Goal: Transaction & Acquisition: Purchase product/service

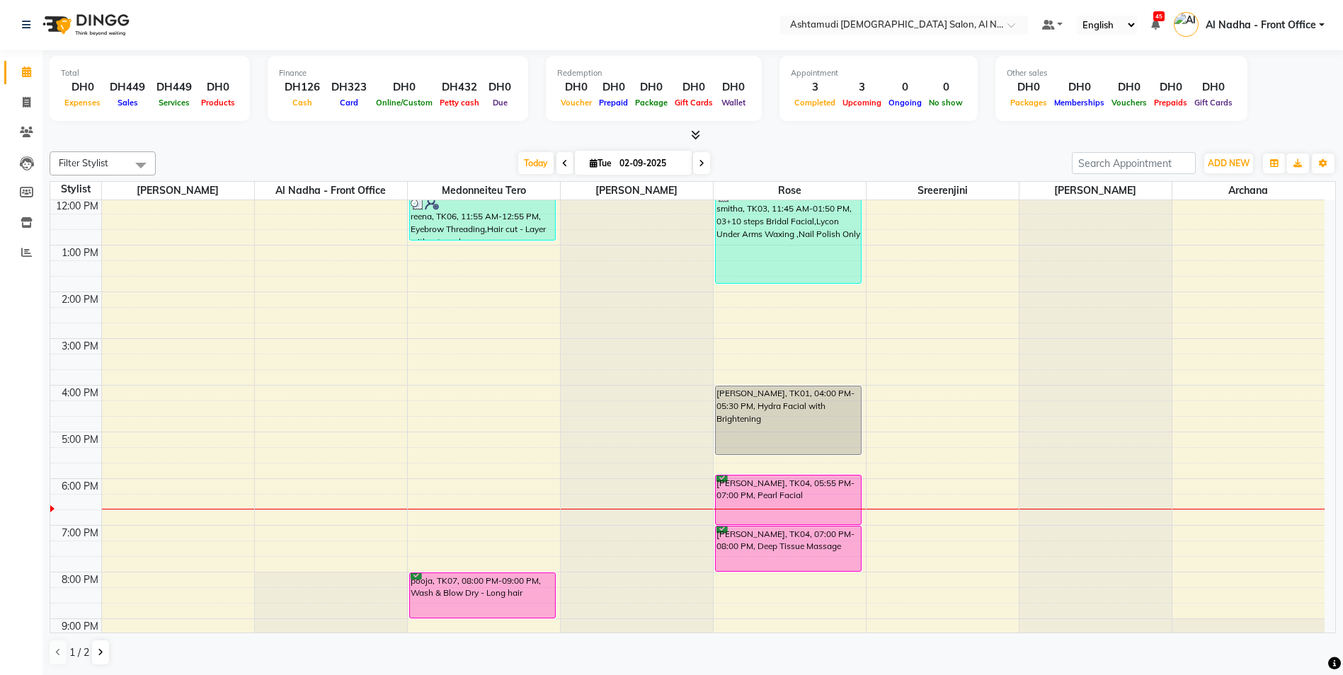
scroll to position [221, 0]
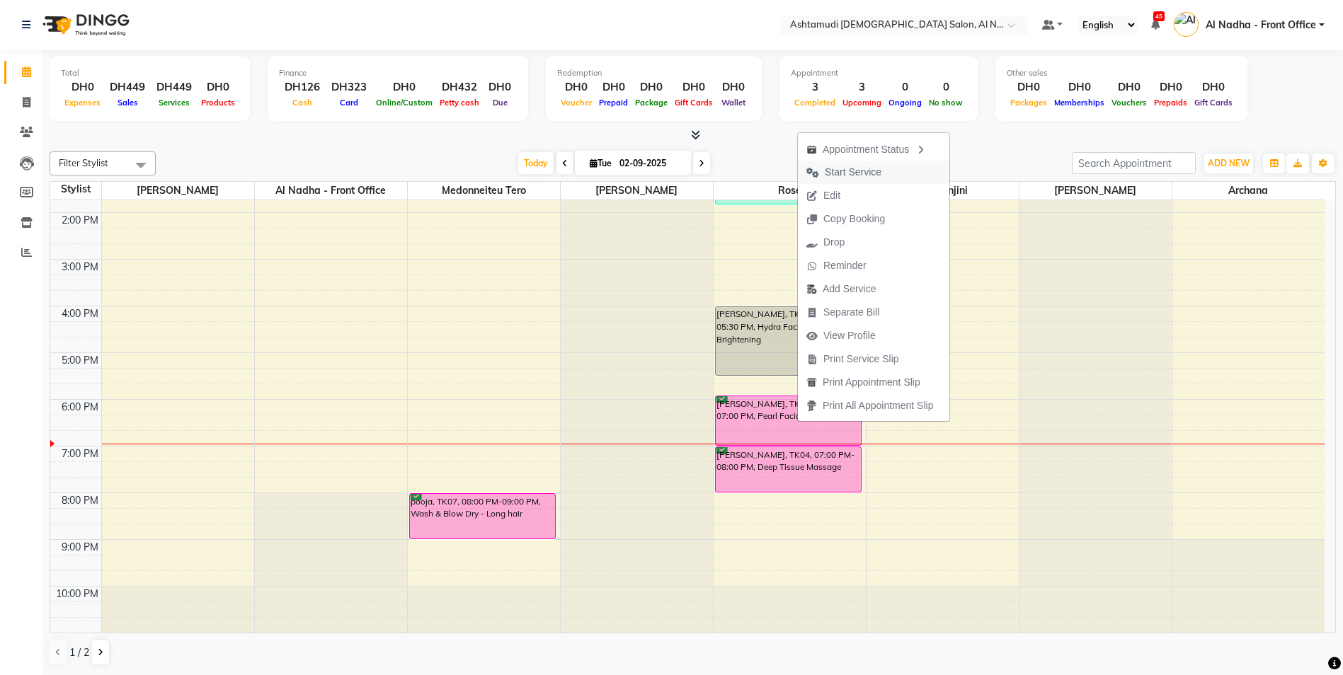
click at [853, 175] on span "Start Service" at bounding box center [853, 172] width 57 height 15
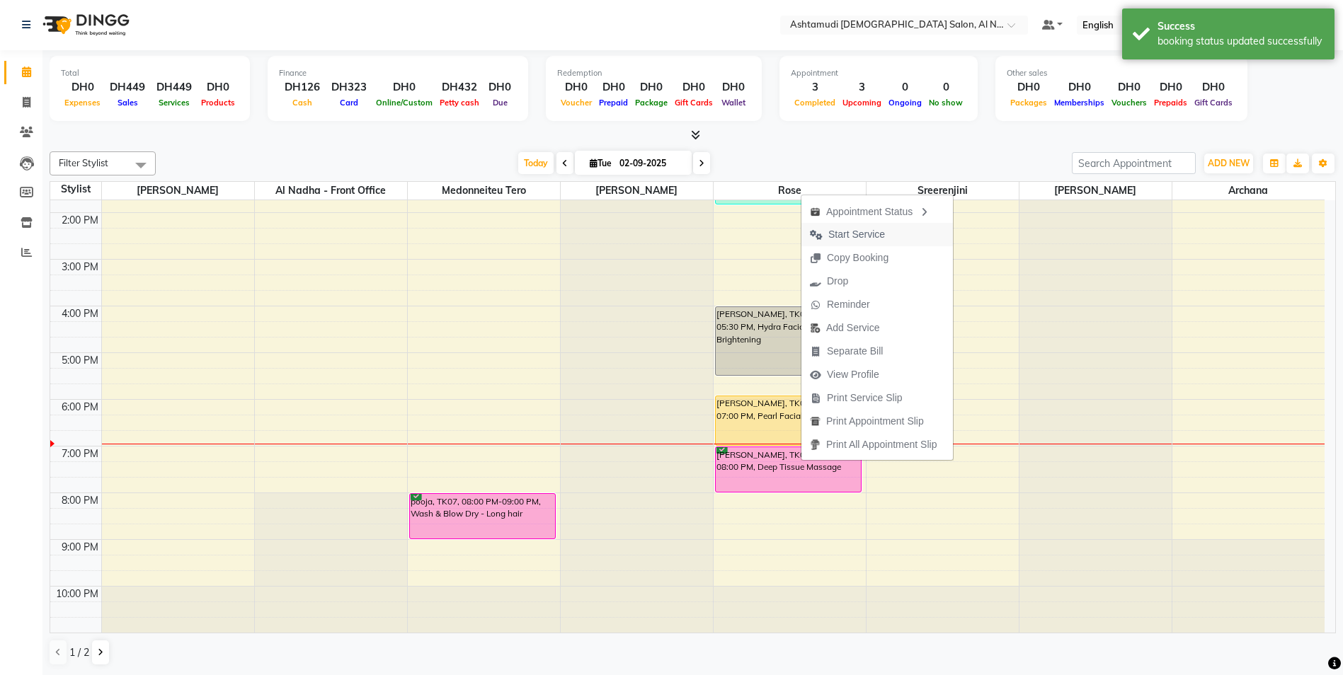
click at [849, 226] on span "Start Service" at bounding box center [847, 234] width 92 height 23
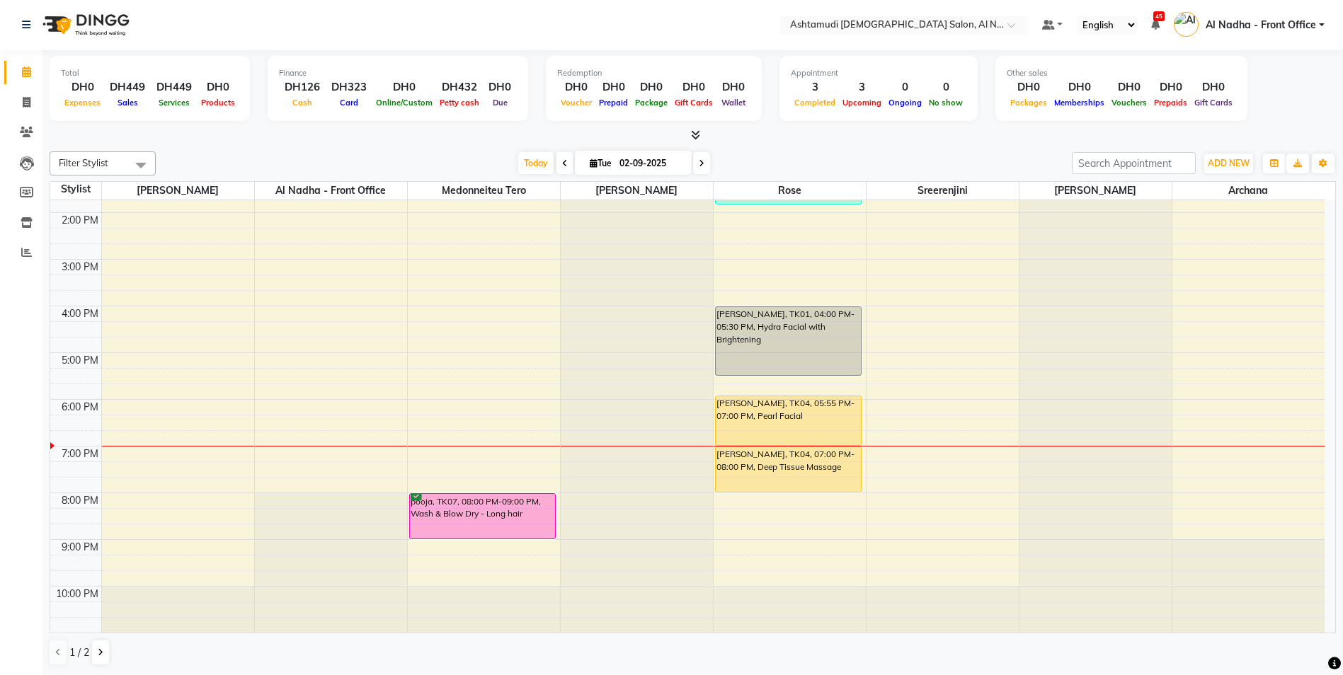
click at [1178, 454] on div "9:00 AM 10:00 AM 11:00 AM 12:00 PM 1:00 PM 2:00 PM 3:00 PM 4:00 PM 5:00 PM 6:00…" at bounding box center [687, 305] width 1274 height 653
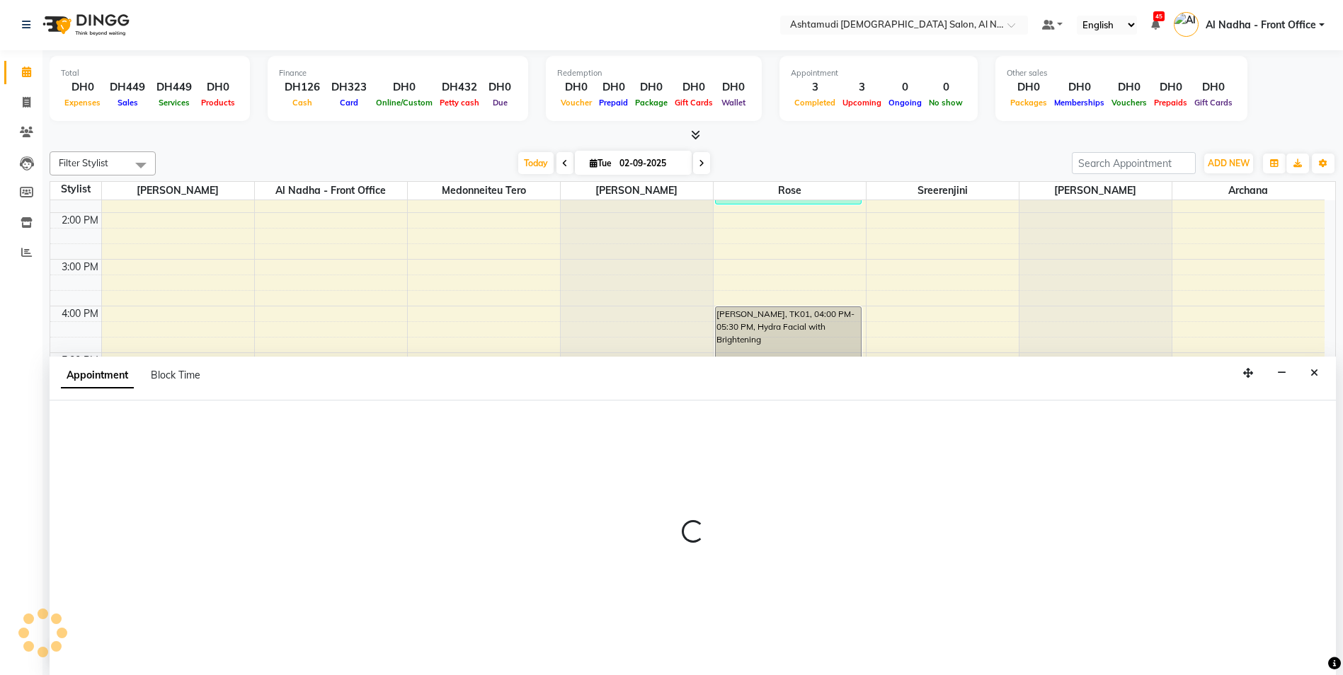
select select "88905"
select select "1140"
select select "tentative"
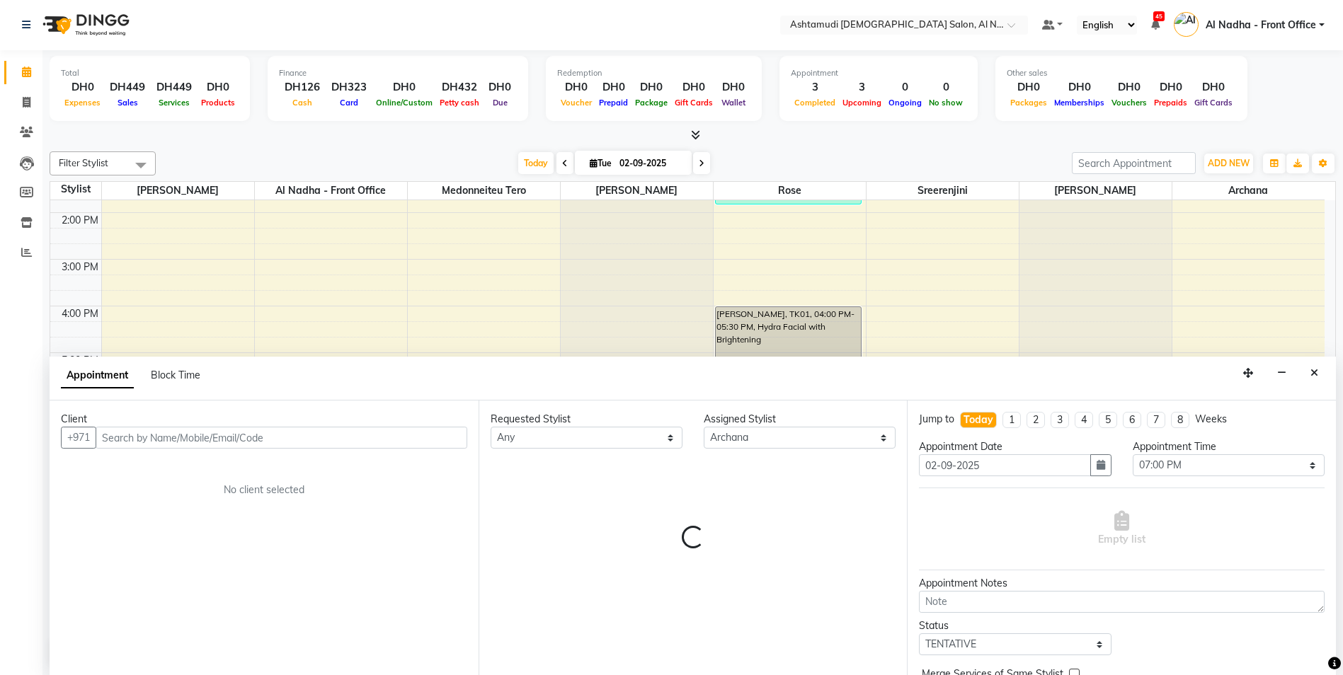
click at [130, 440] on input "text" at bounding box center [282, 438] width 372 height 22
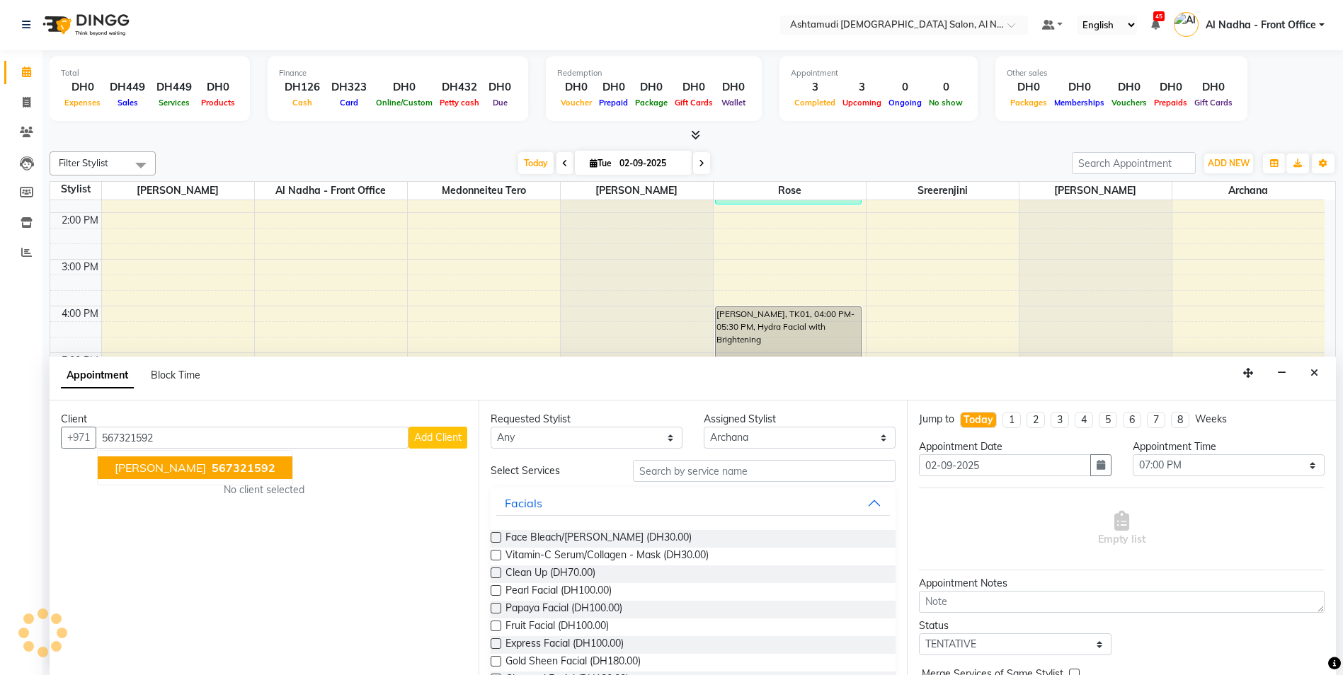
click at [145, 470] on span "[PERSON_NAME]" at bounding box center [160, 468] width 91 height 14
type input "567321592"
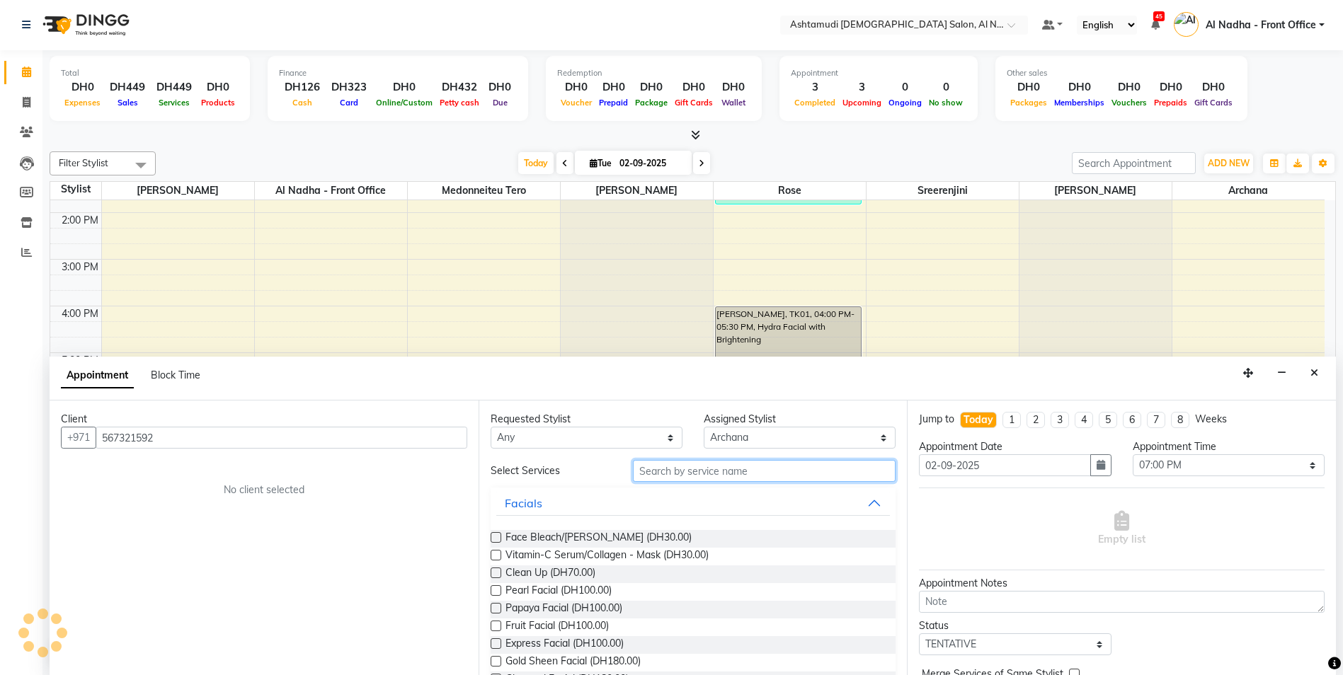
click at [648, 465] on input "text" at bounding box center [764, 471] width 263 height 22
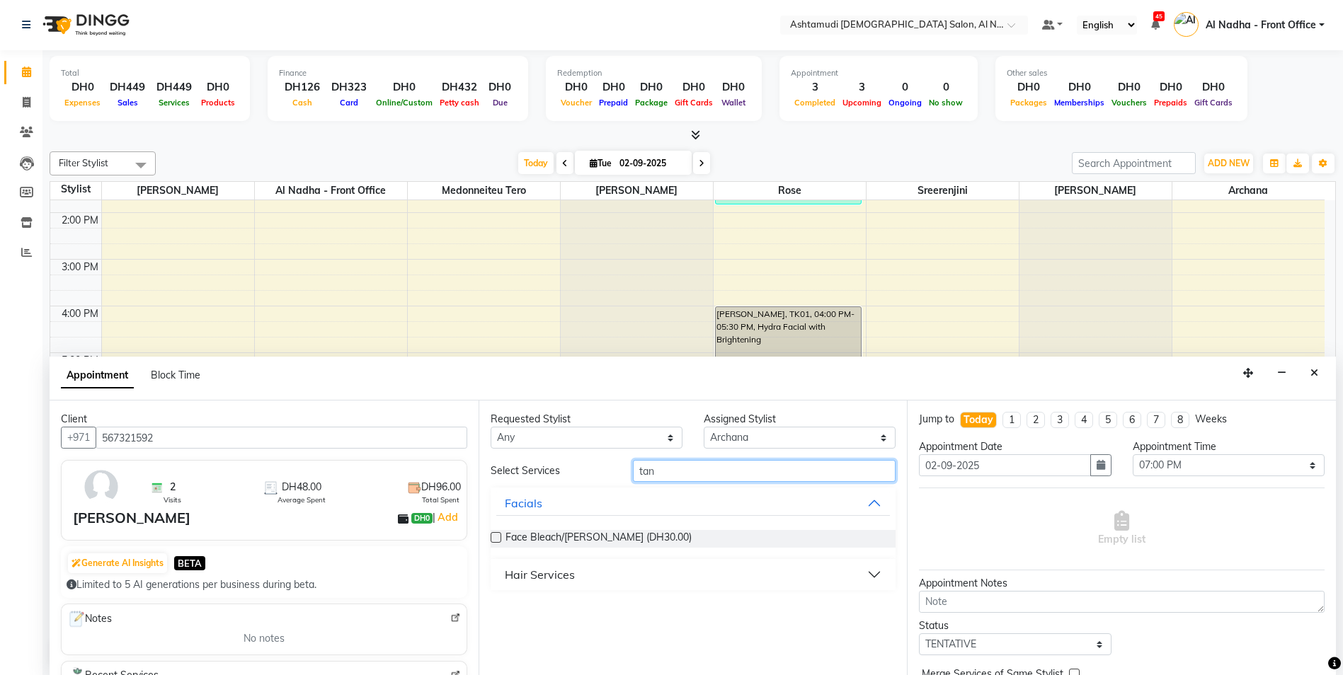
type input "tan"
drag, startPoint x: 496, startPoint y: 538, endPoint x: 558, endPoint y: 510, distance: 68.1
click at [498, 537] on label at bounding box center [495, 537] width 11 height 11
click at [498, 537] on input "checkbox" at bounding box center [494, 538] width 9 height 9
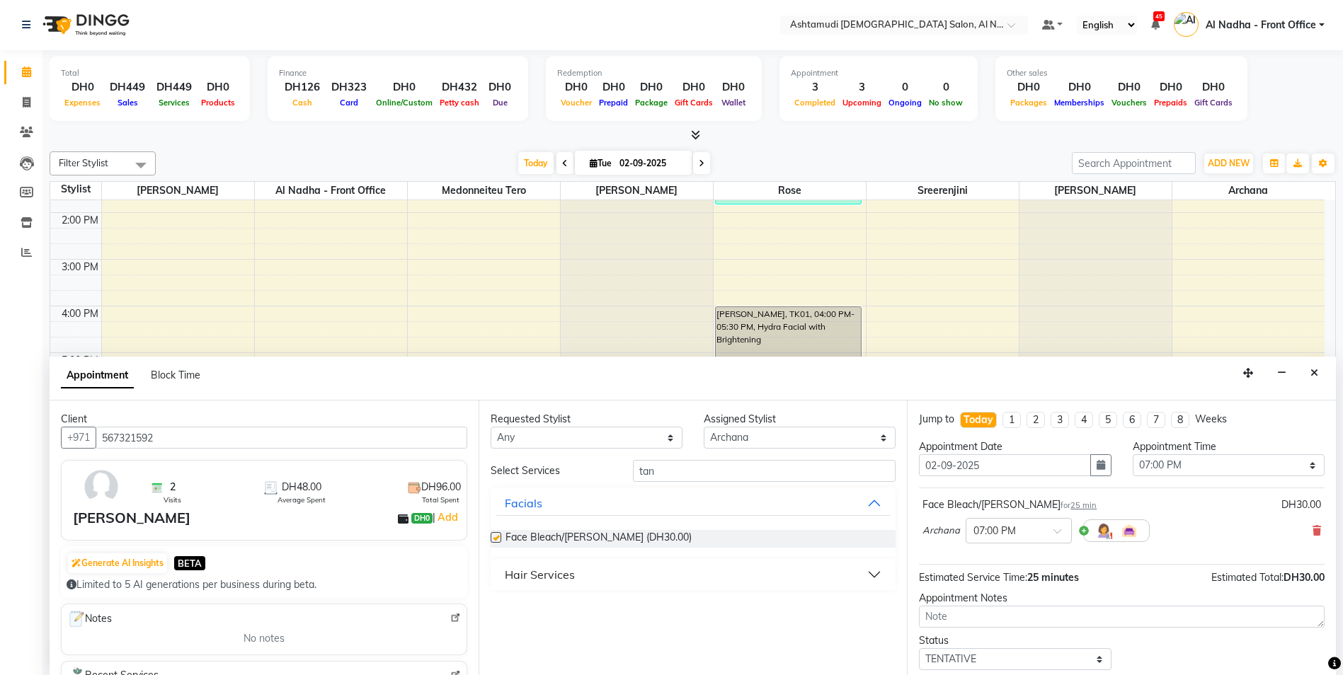
checkbox input "false"
click at [679, 477] on input "tan" at bounding box center [764, 471] width 263 height 22
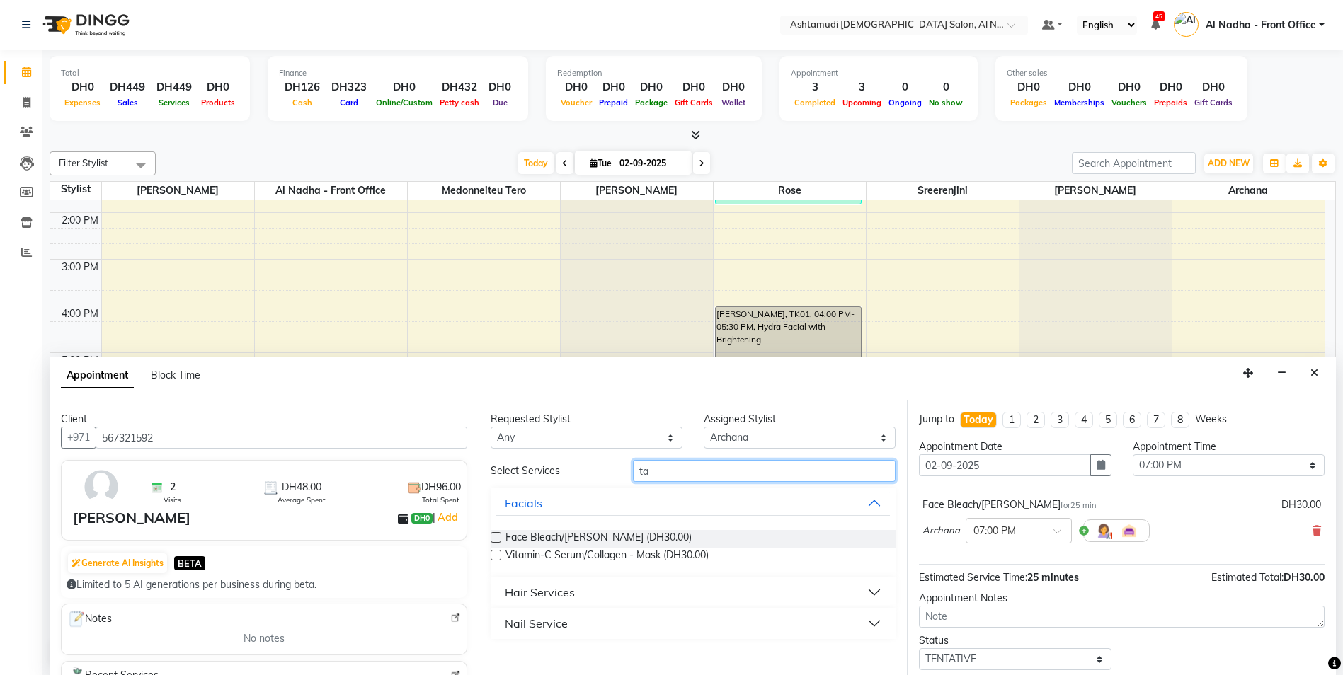
type input "t"
type input "eyebr"
click at [499, 537] on label at bounding box center [495, 537] width 11 height 11
click at [499, 537] on input "checkbox" at bounding box center [494, 538] width 9 height 9
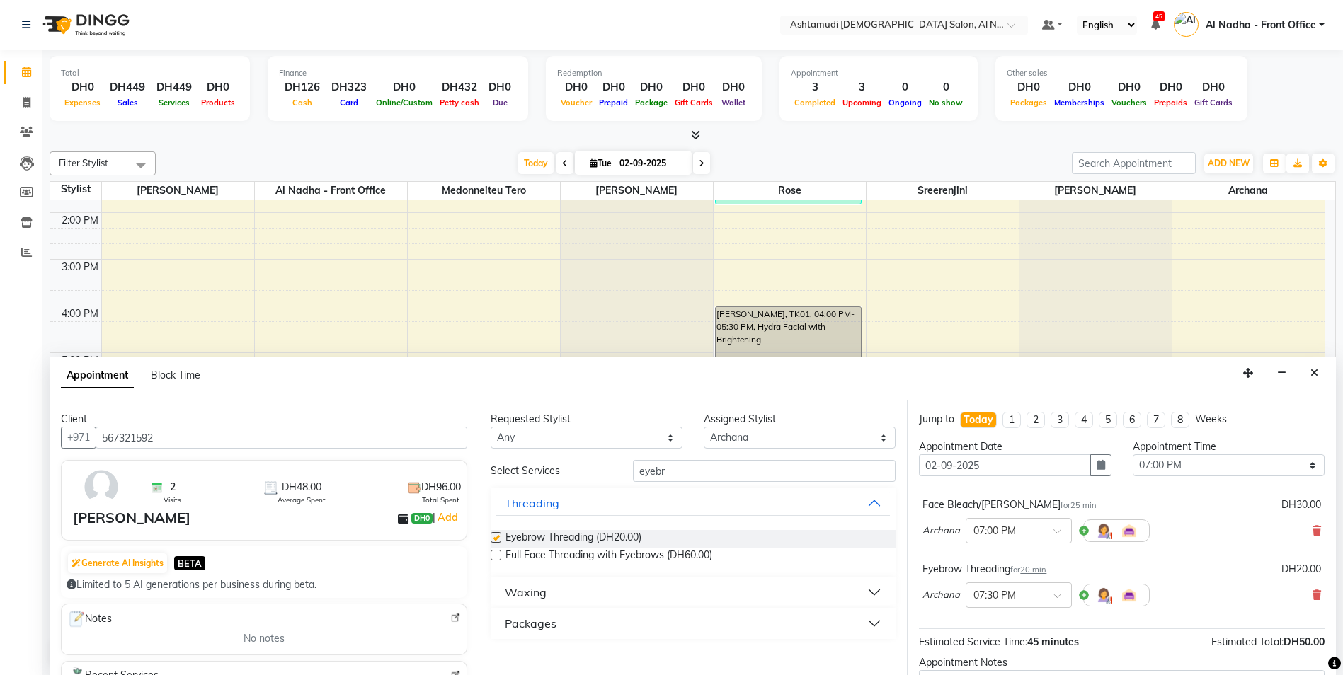
checkbox input "false"
click at [684, 473] on input "eyebr" at bounding box center [764, 471] width 263 height 22
type input "e"
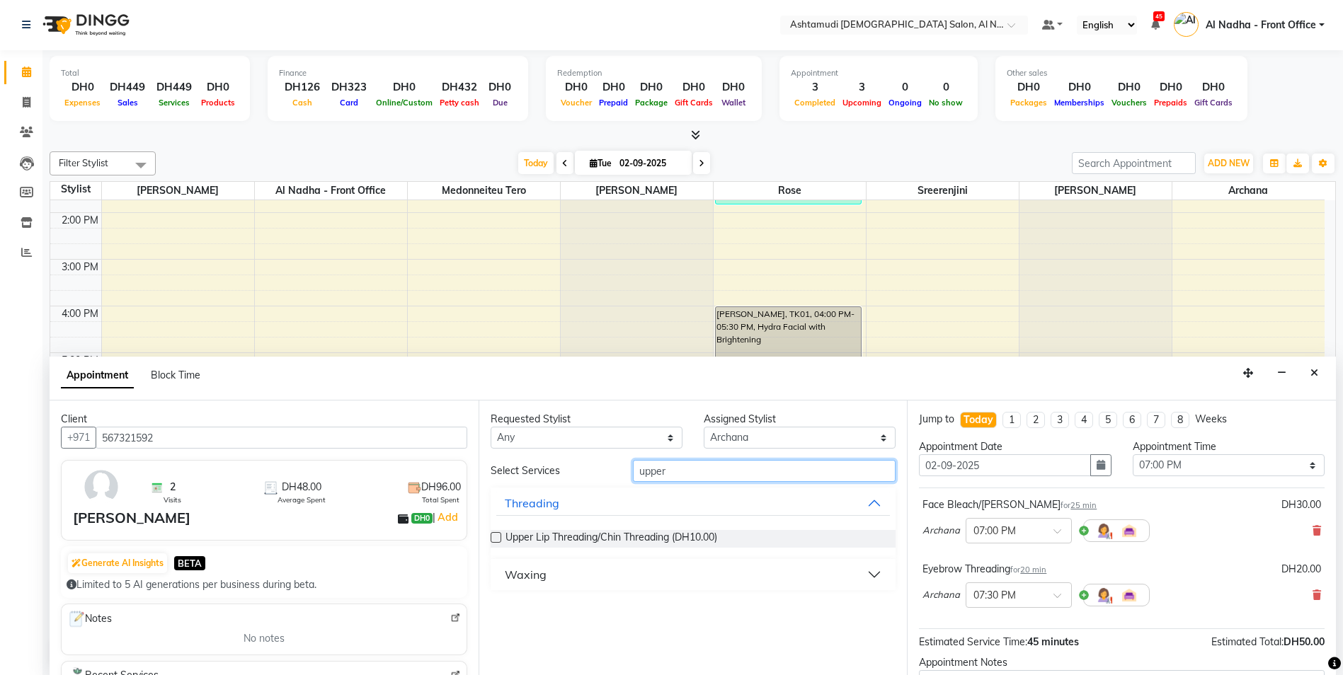
type input "upper"
click at [495, 536] on label at bounding box center [495, 537] width 11 height 11
click at [495, 536] on input "checkbox" at bounding box center [494, 538] width 9 height 9
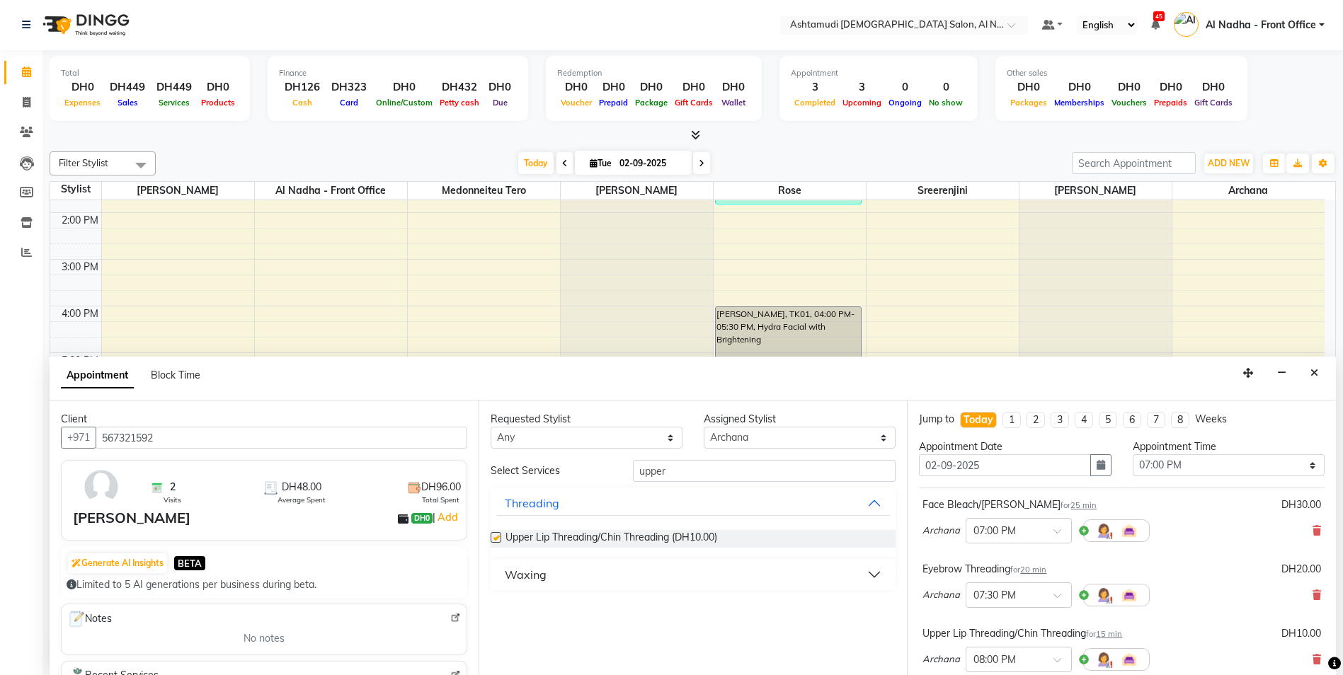
checkbox input "false"
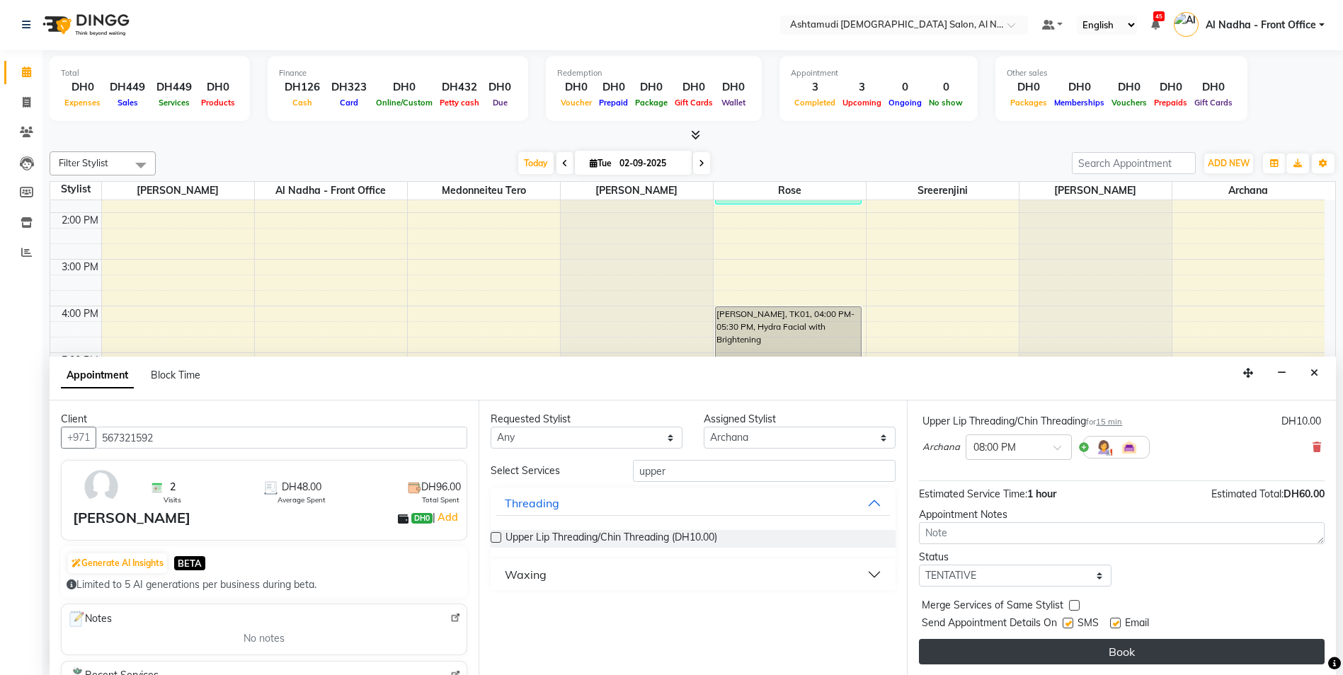
click at [1042, 643] on button "Book" at bounding box center [1122, 651] width 406 height 25
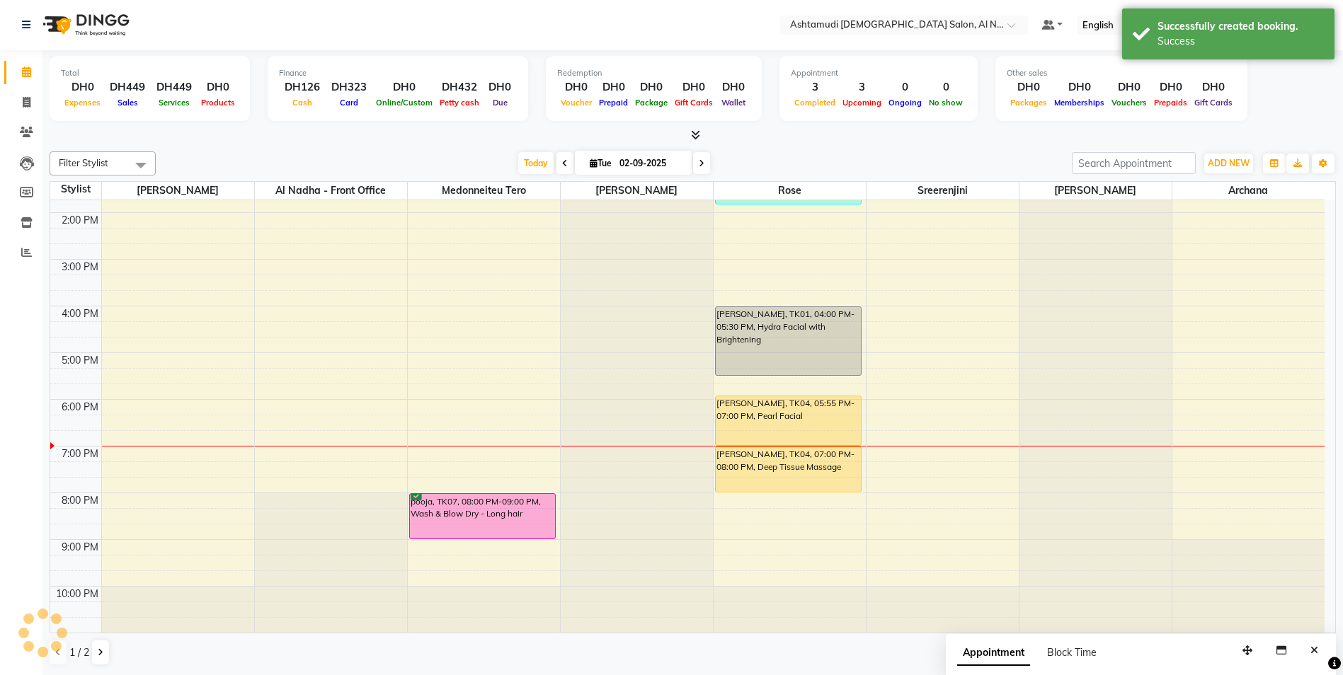
scroll to position [0, 0]
click at [26, 101] on icon at bounding box center [27, 103] width 8 height 11
select select "service"
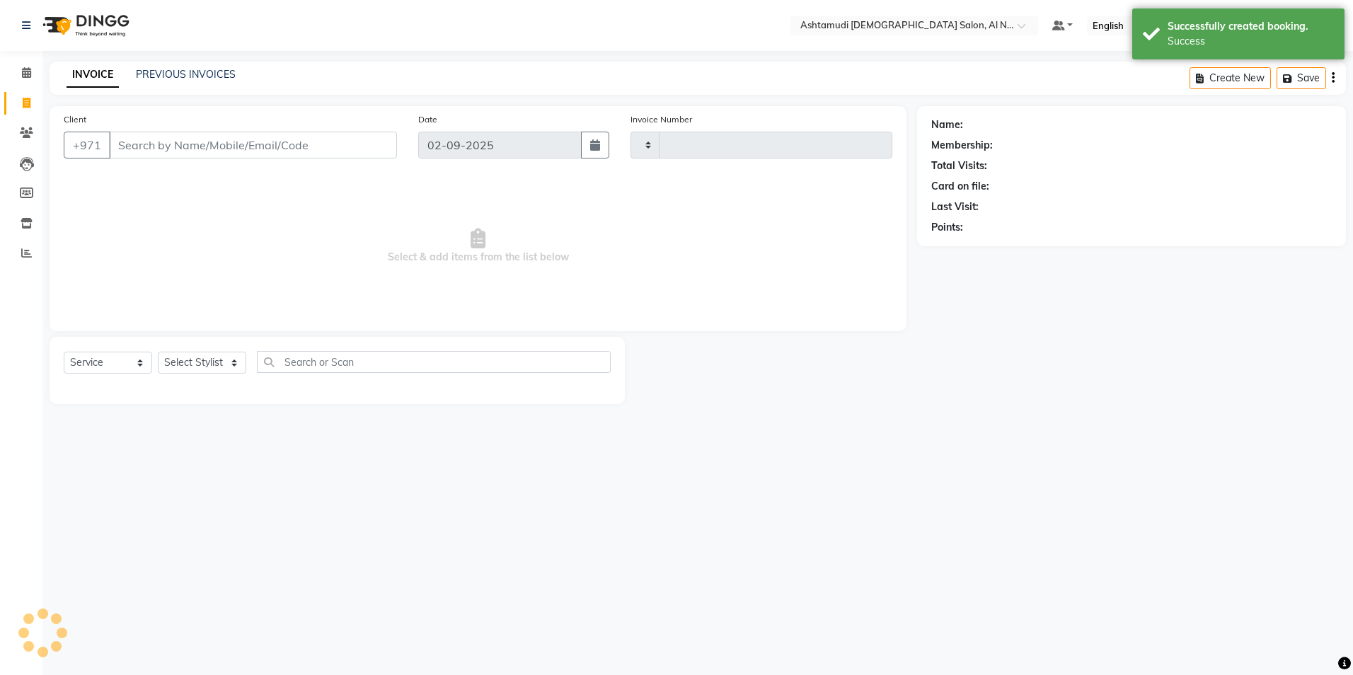
type input "2226"
select select "7088"
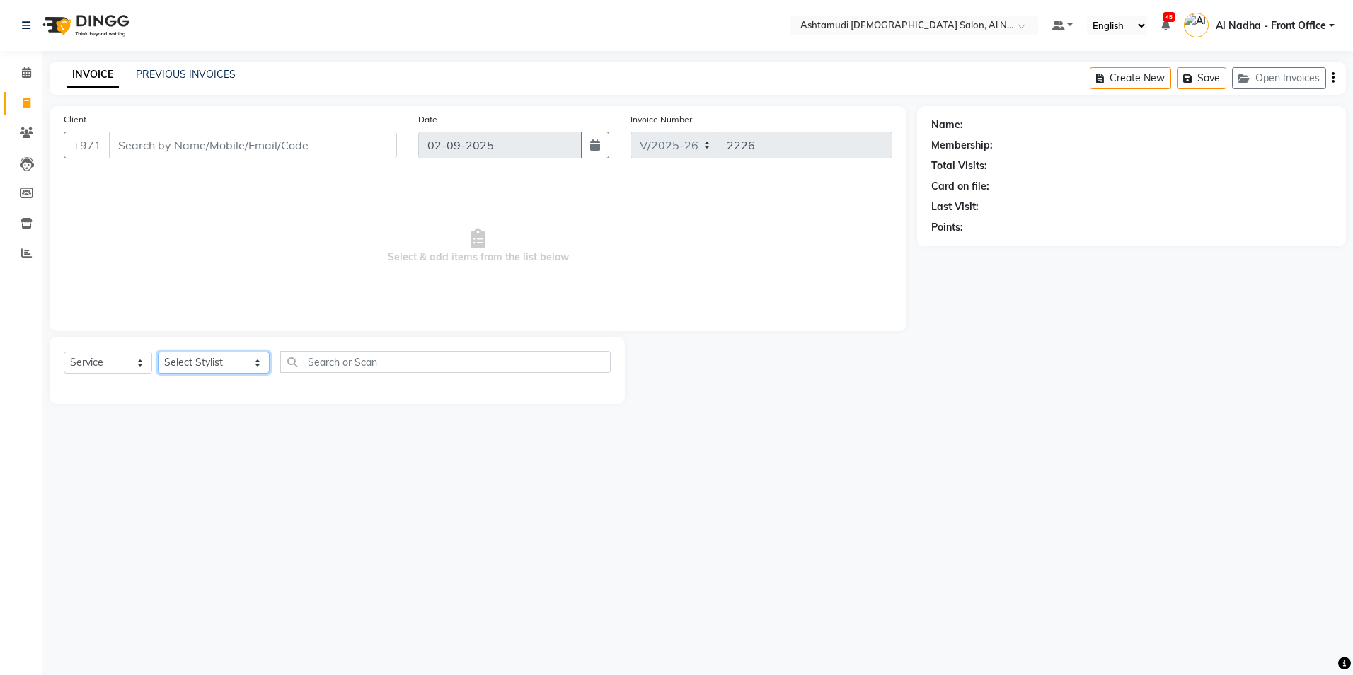
click at [185, 355] on select "Select Stylist Al Nadha - Front Office Archana Medonneiteu Tero [PERSON_NAME] […" at bounding box center [214, 363] width 112 height 22
select select "59093"
click at [158, 352] on select "Select Stylist Al Nadha - Front Office Archana Medonneiteu Tero [PERSON_NAME] […" at bounding box center [214, 363] width 112 height 22
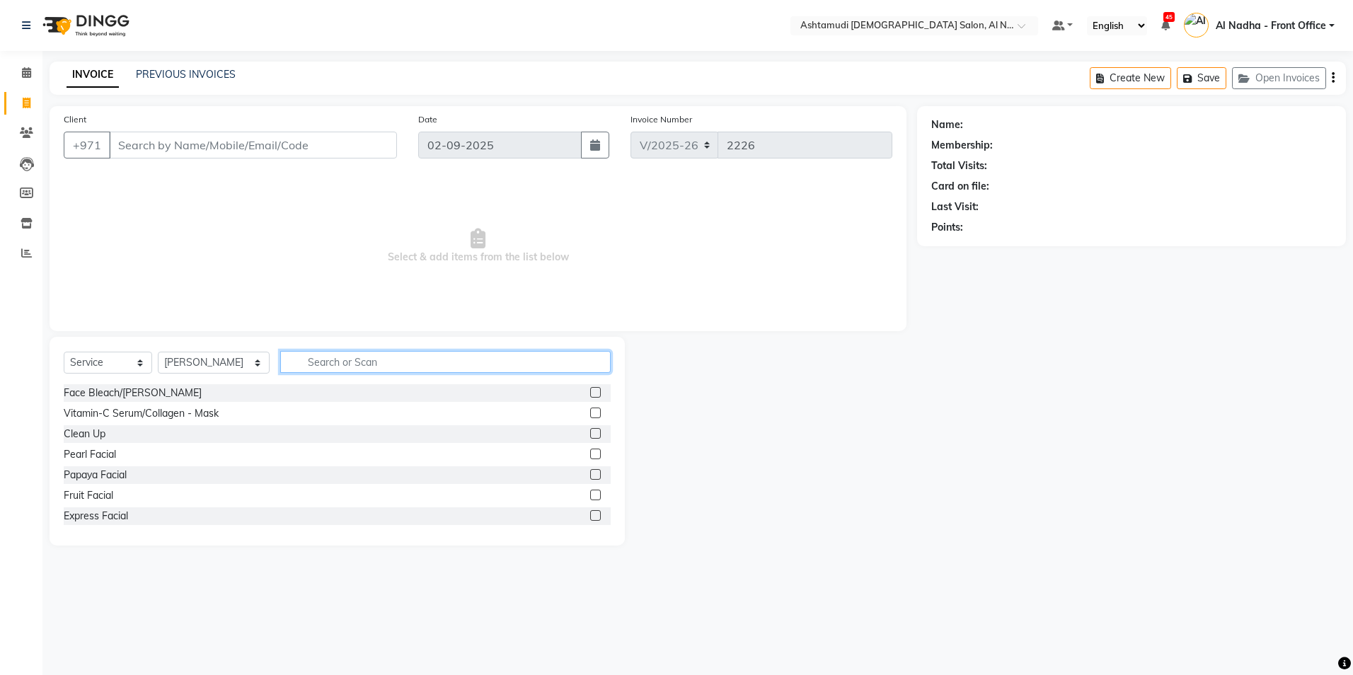
click at [321, 357] on input "text" at bounding box center [445, 362] width 330 height 22
type input "eye"
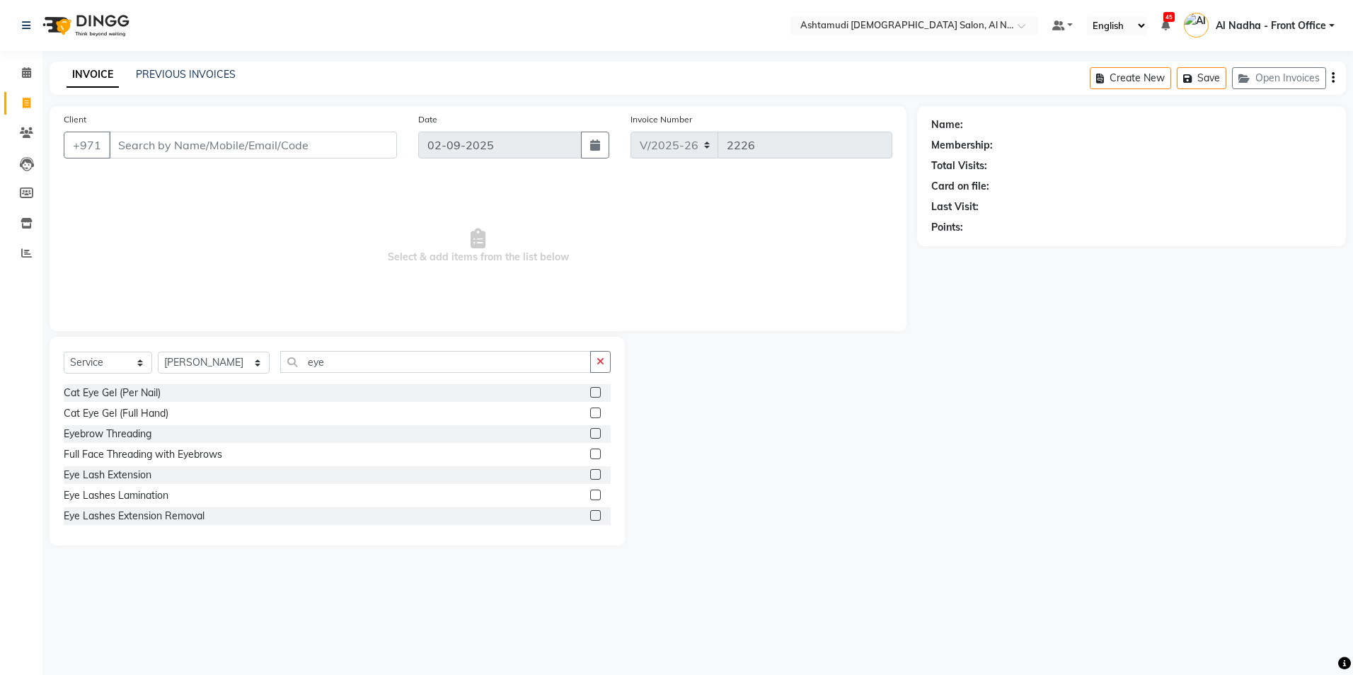
click at [590, 433] on label at bounding box center [595, 433] width 11 height 11
click at [590, 433] on input "checkbox" at bounding box center [594, 434] width 9 height 9
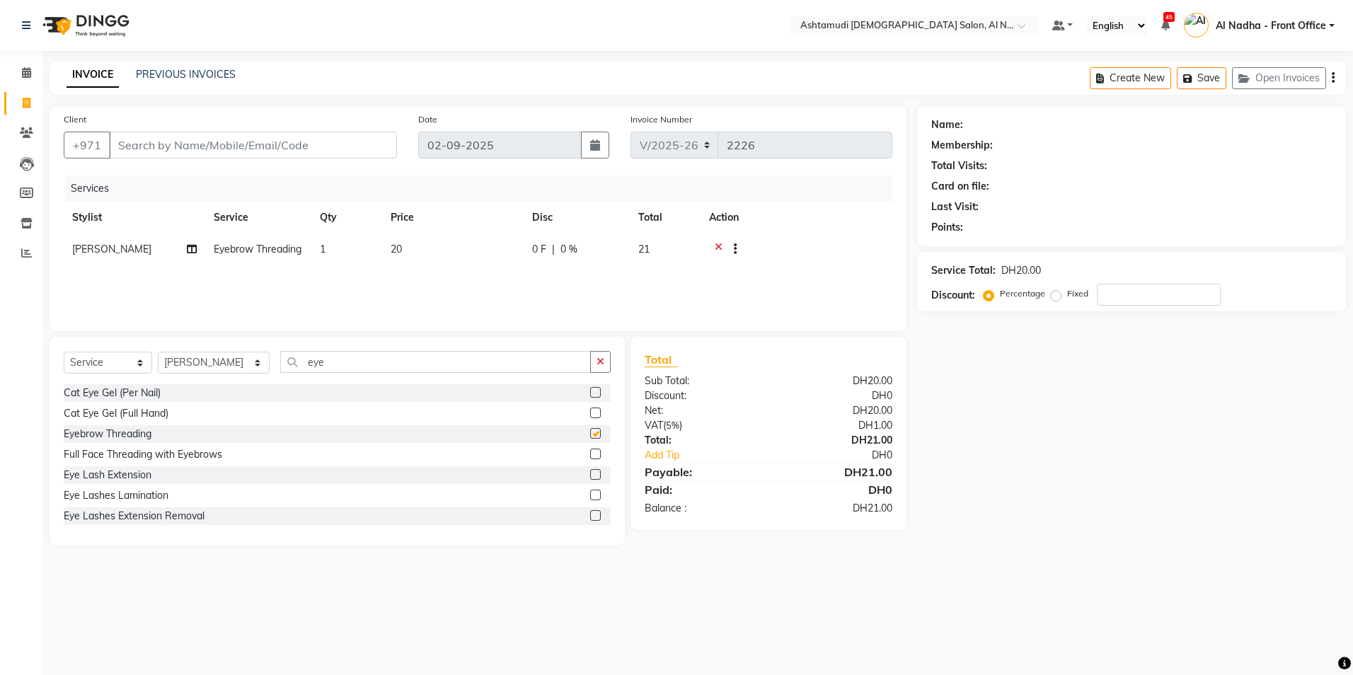
checkbox input "false"
click at [136, 142] on input "Client" at bounding box center [253, 145] width 288 height 27
type input "5"
type input "0"
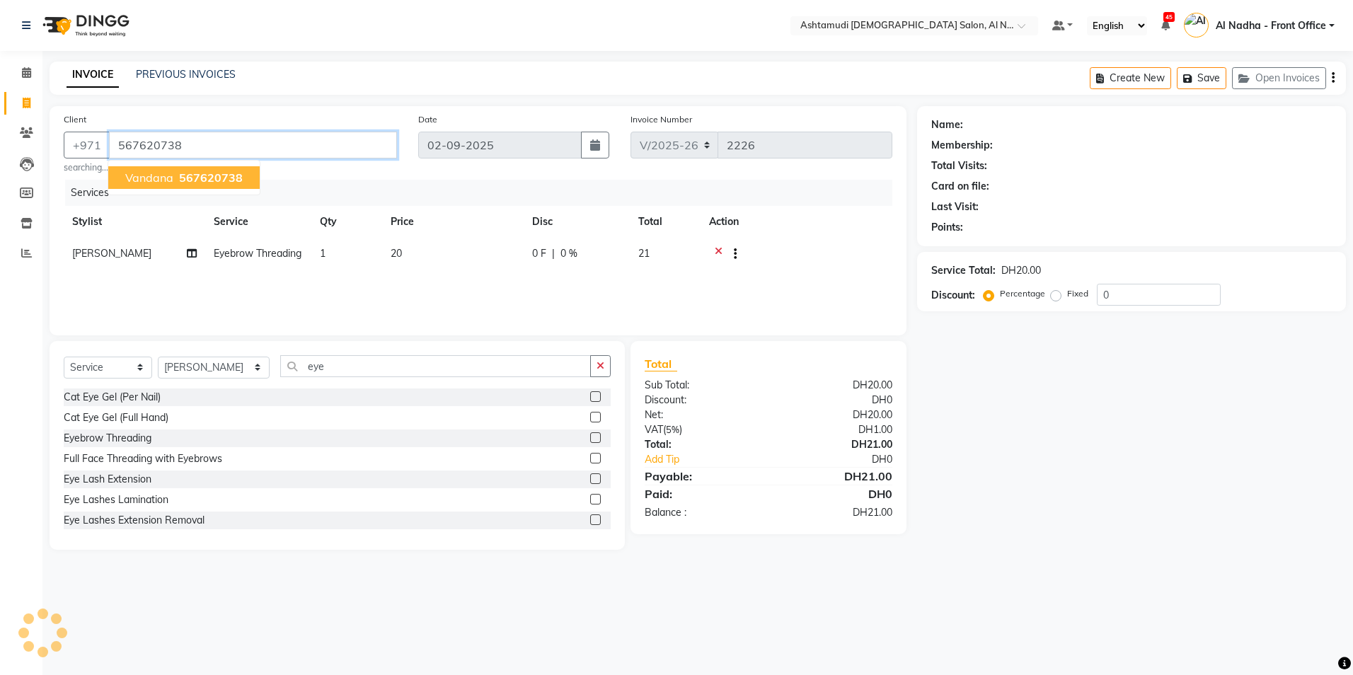
type input "567620738"
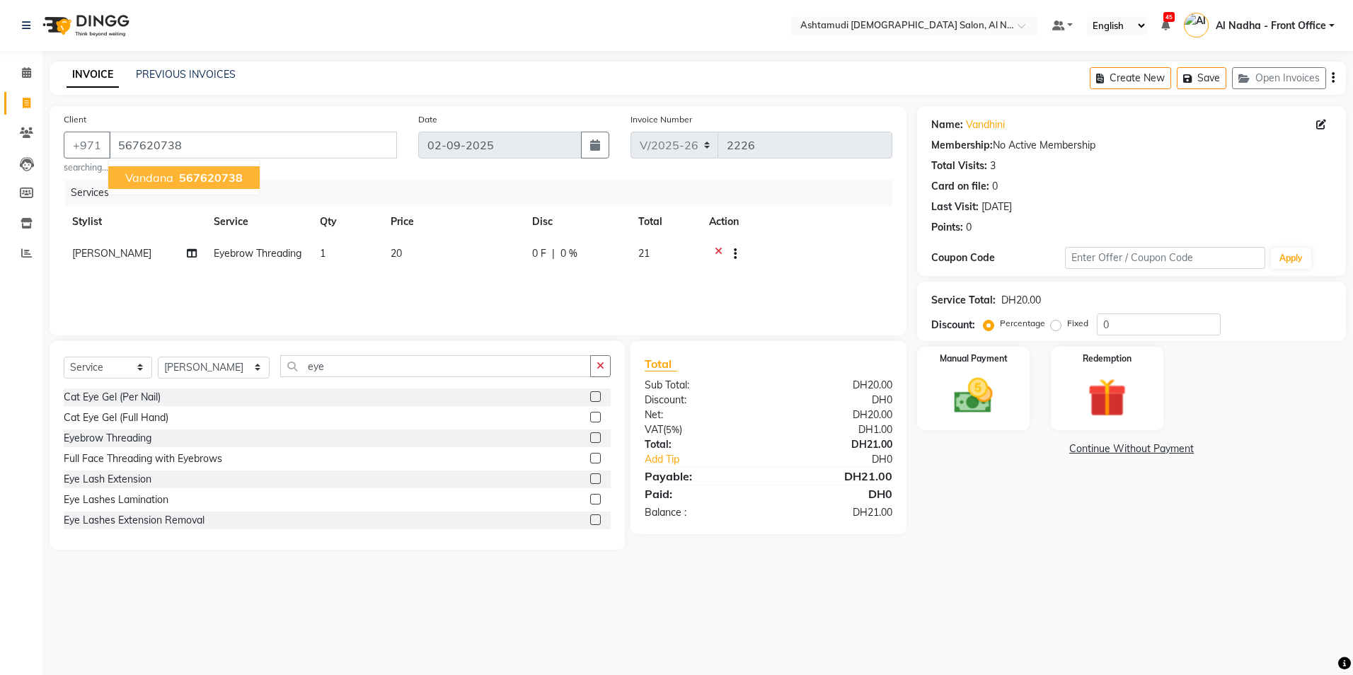
click at [142, 171] on span "Vandana" at bounding box center [149, 178] width 48 height 14
click at [1142, 322] on input "0" at bounding box center [1159, 325] width 124 height 22
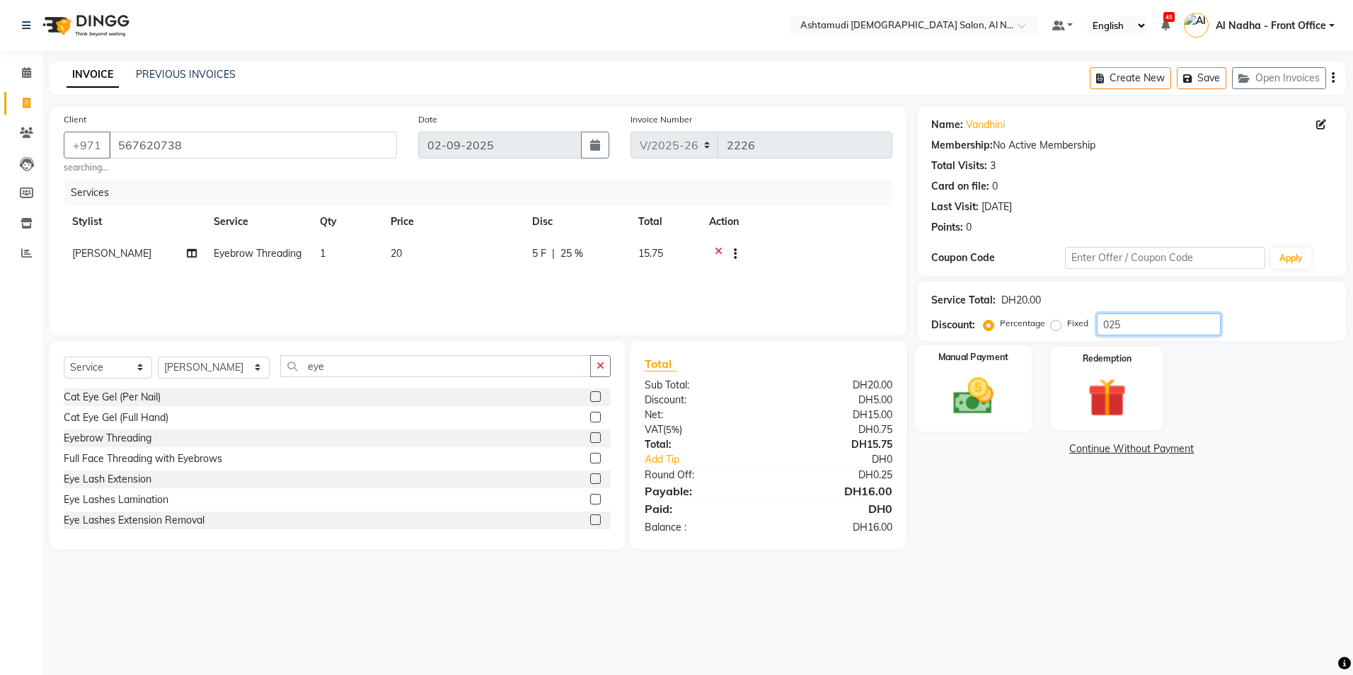
type input "025"
click at [987, 410] on img at bounding box center [974, 396] width 66 height 47
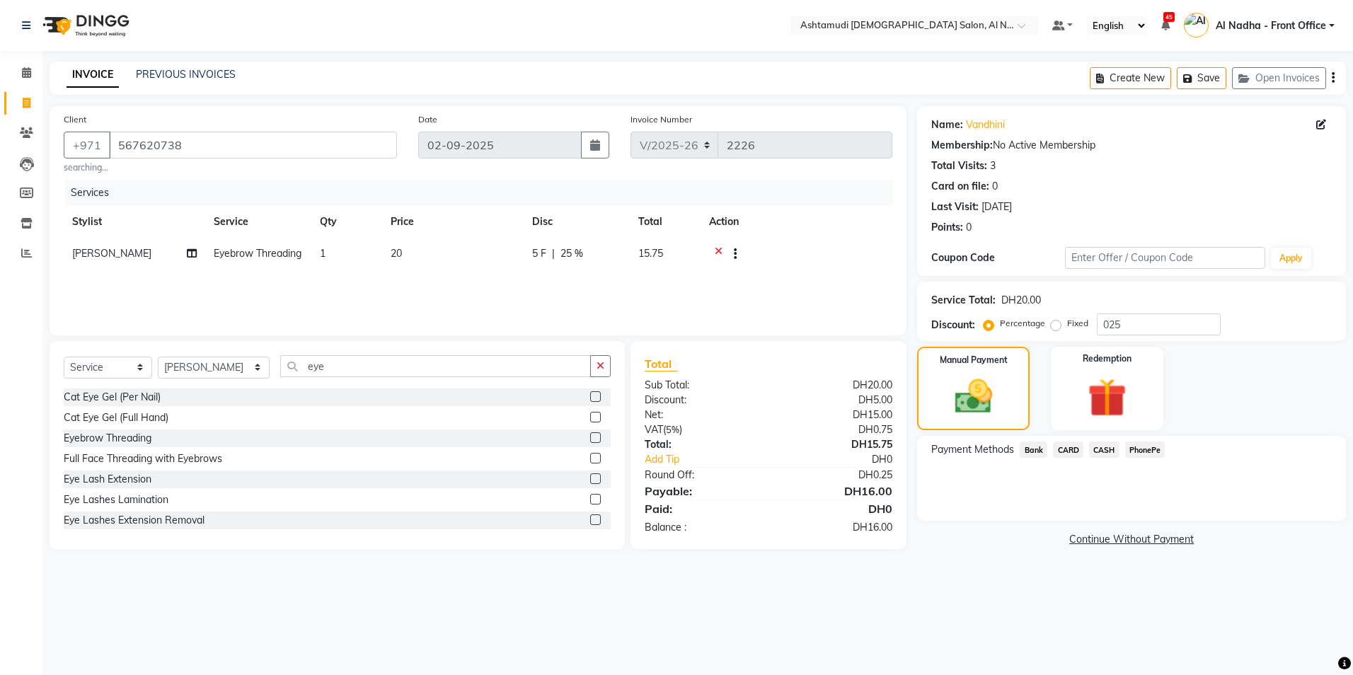
click at [1065, 452] on span "CARD" at bounding box center [1068, 450] width 30 height 16
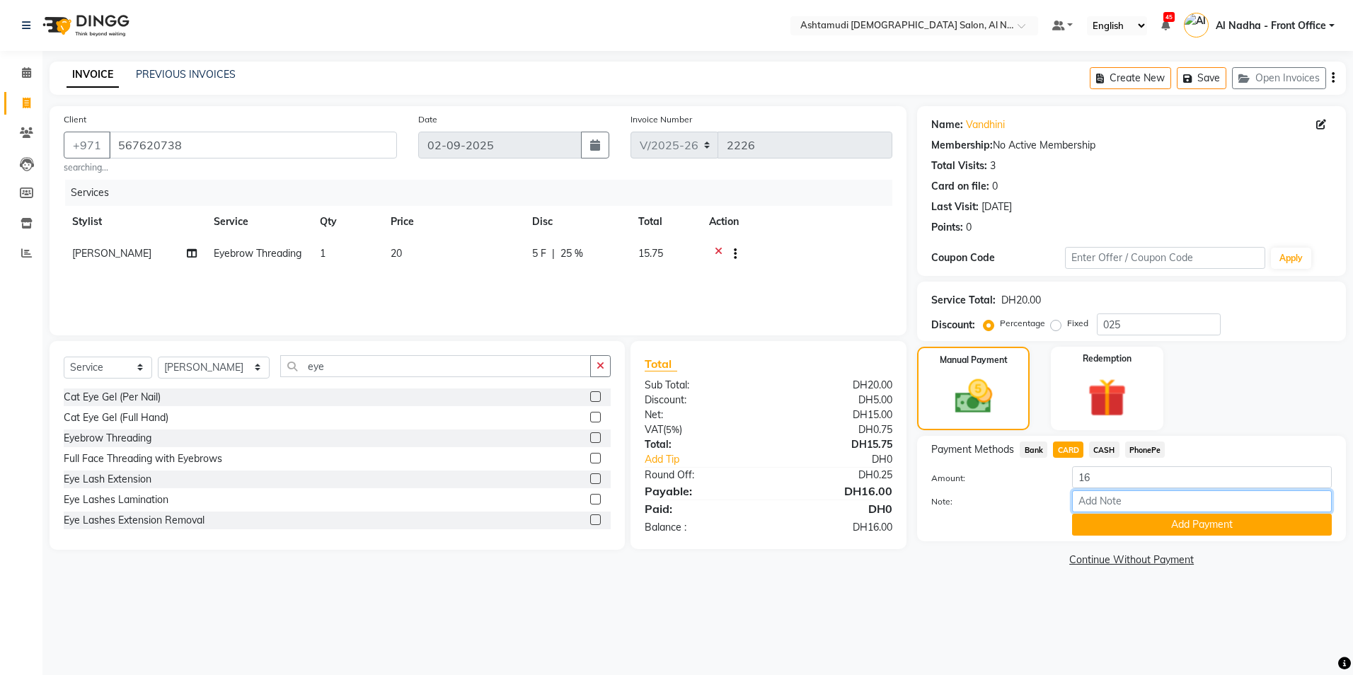
click at [1093, 503] on input "Note:" at bounding box center [1202, 501] width 260 height 22
type input "sreerenjini"
click at [1121, 527] on button "Add Payment" at bounding box center [1202, 525] width 260 height 22
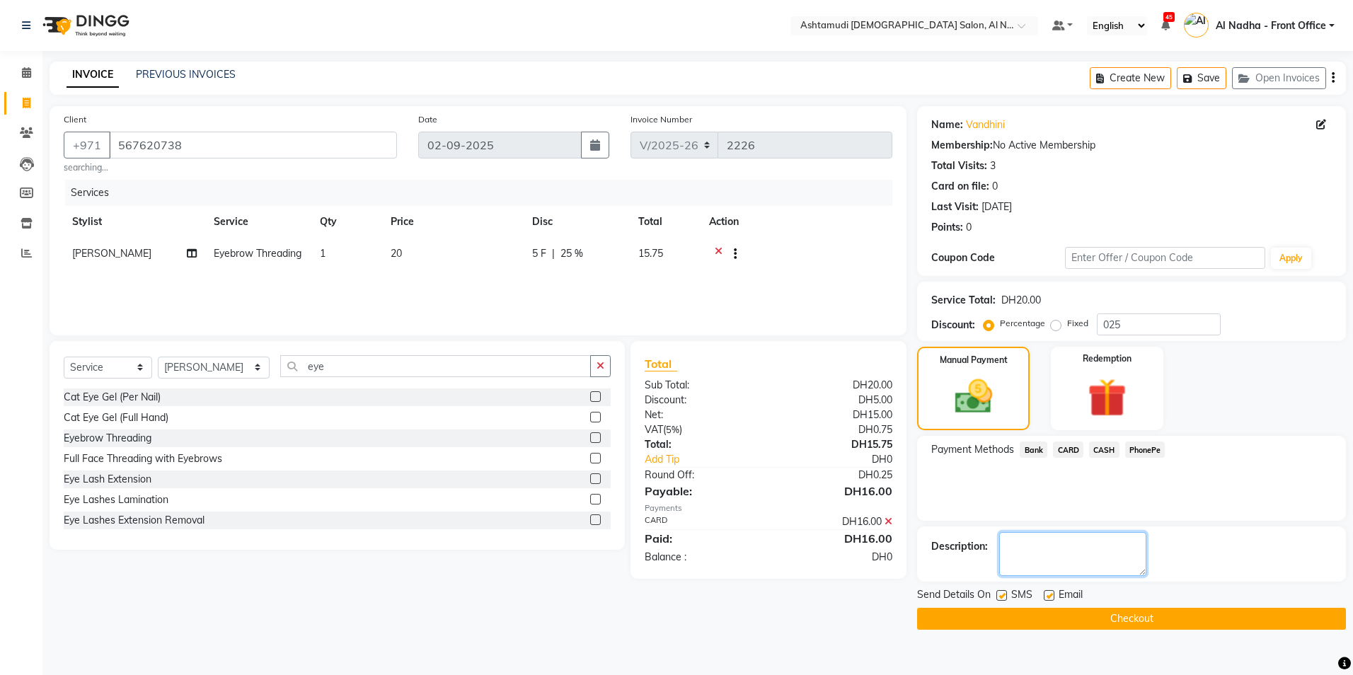
click at [1054, 558] on textarea at bounding box center [1072, 554] width 147 height 44
type textarea "3036"
click at [1001, 617] on button "Checkout" at bounding box center [1131, 619] width 429 height 22
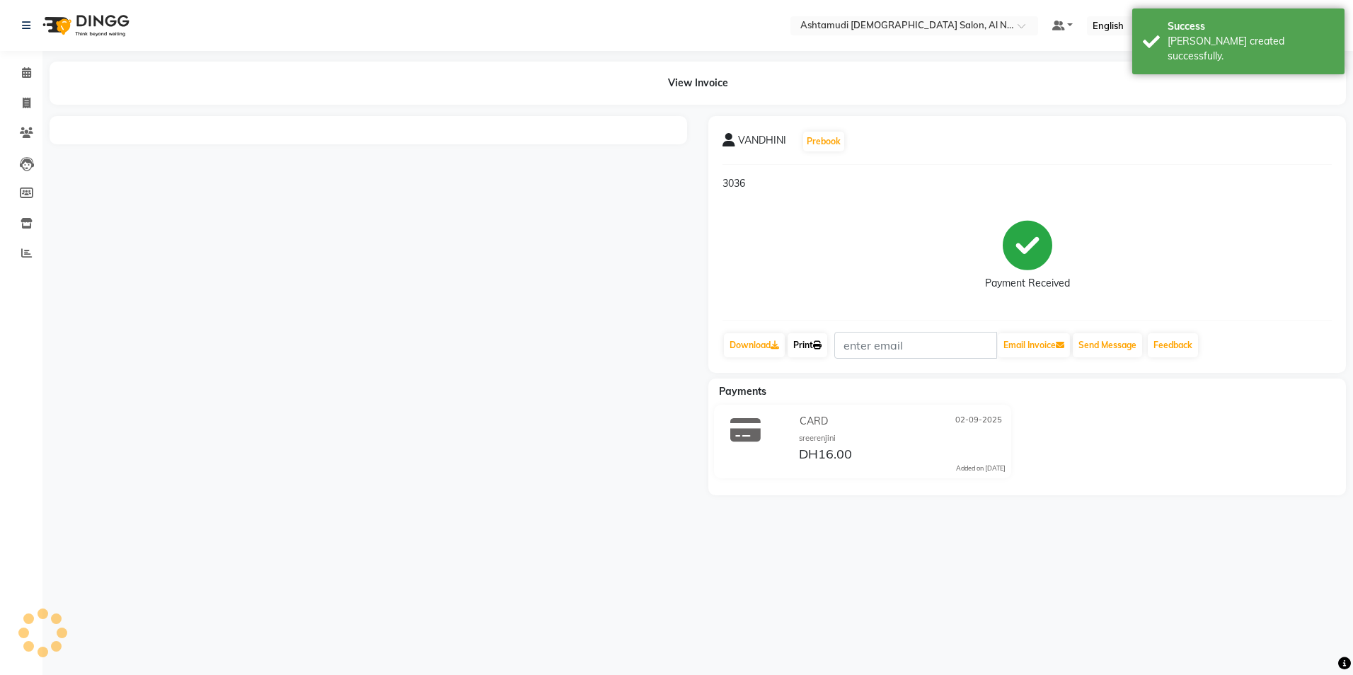
click at [816, 350] on link "Print" at bounding box center [808, 345] width 40 height 24
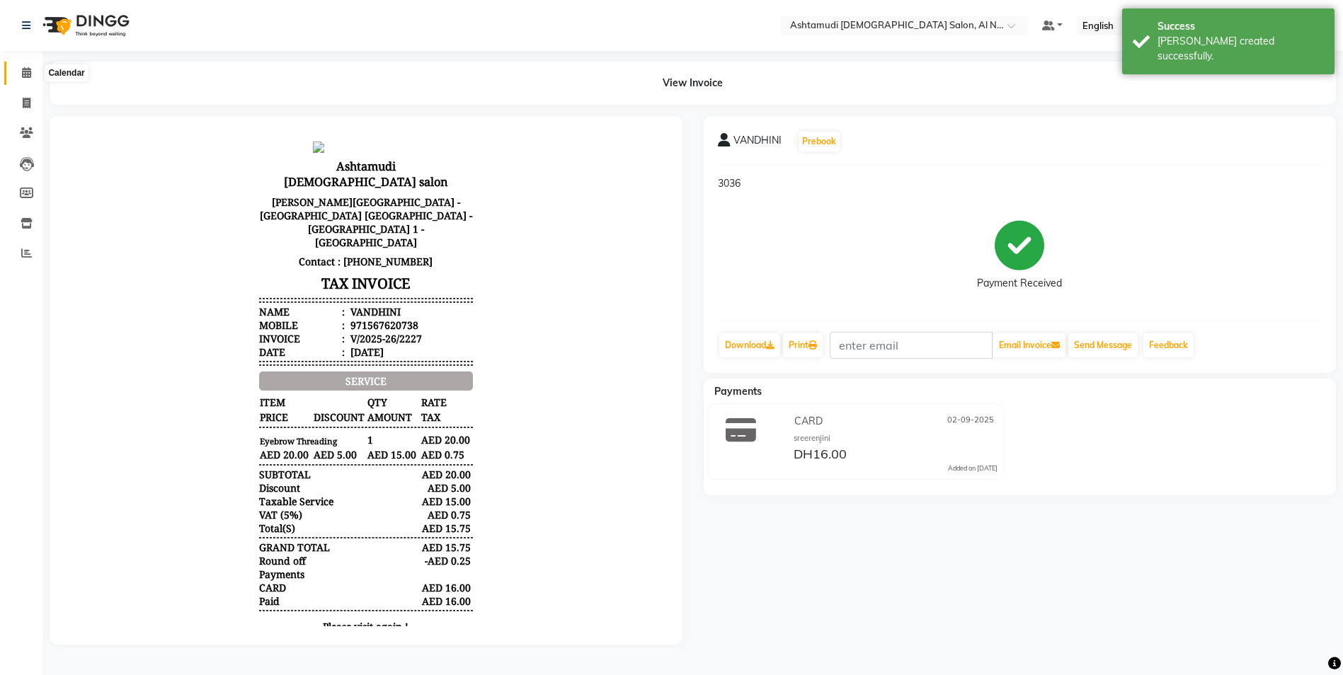
click at [24, 74] on icon at bounding box center [26, 72] width 9 height 11
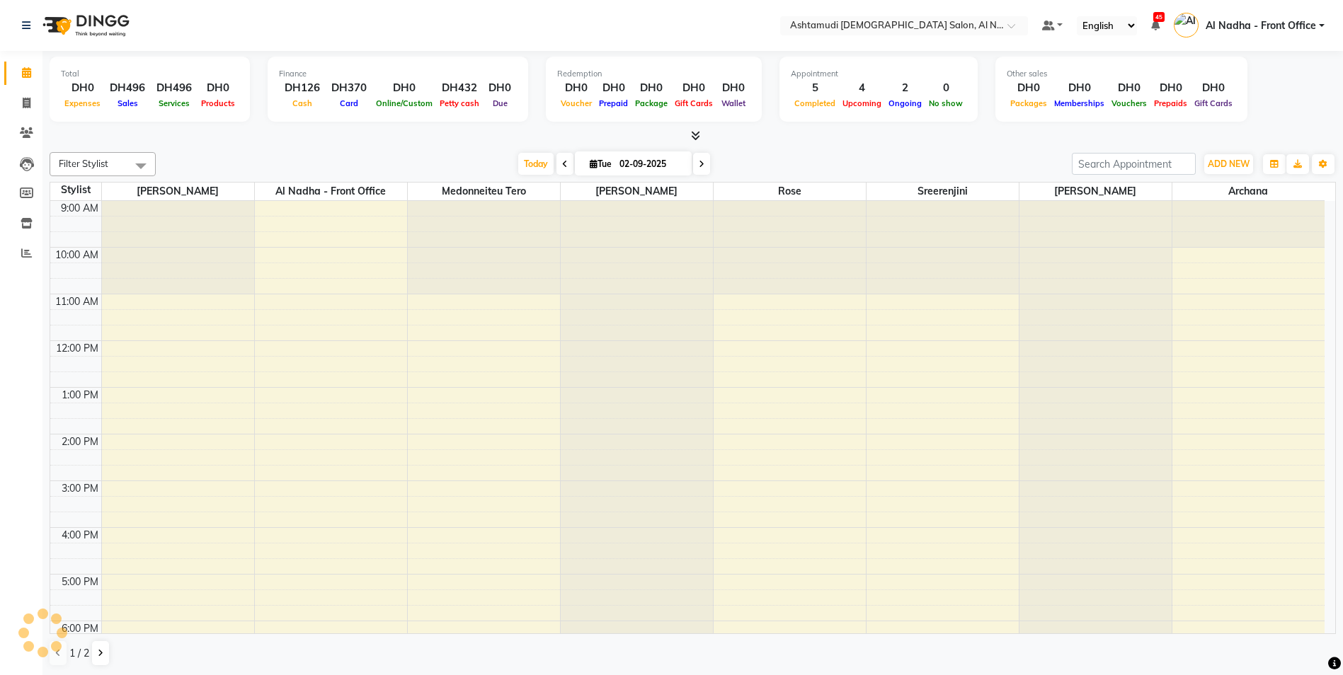
scroll to position [194, 0]
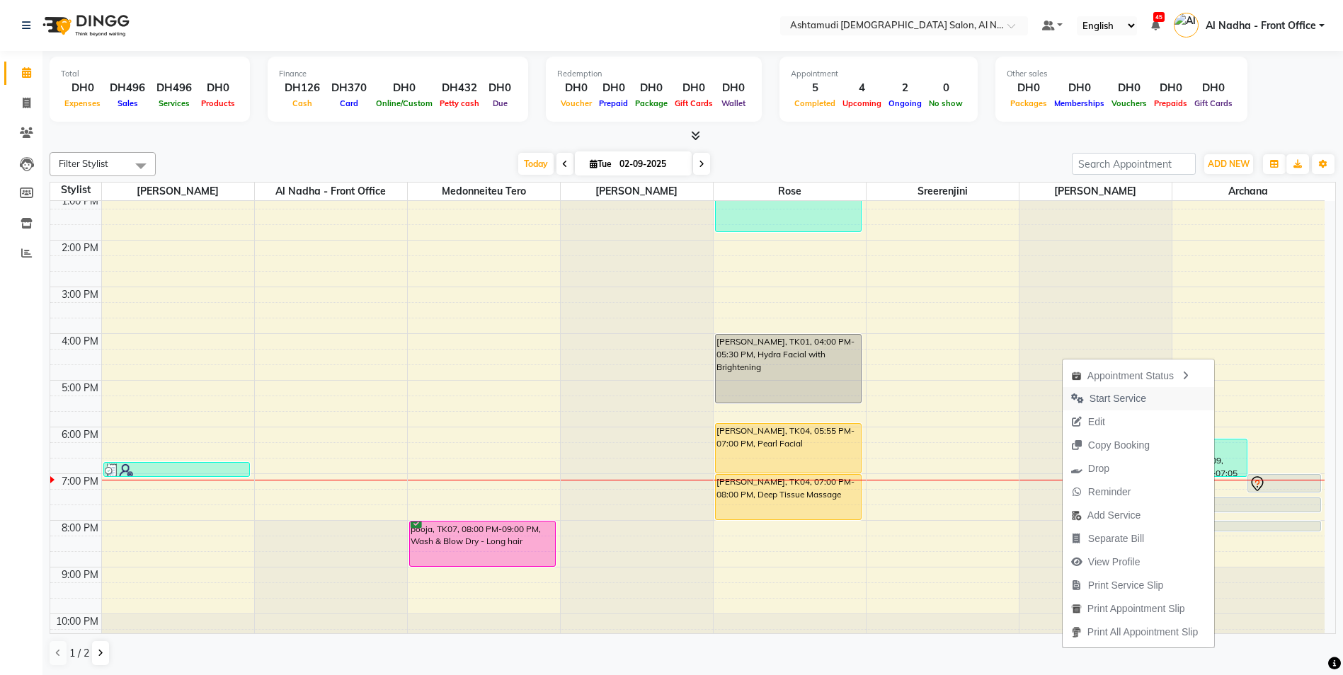
click at [1126, 400] on span "Start Service" at bounding box center [1117, 398] width 57 height 15
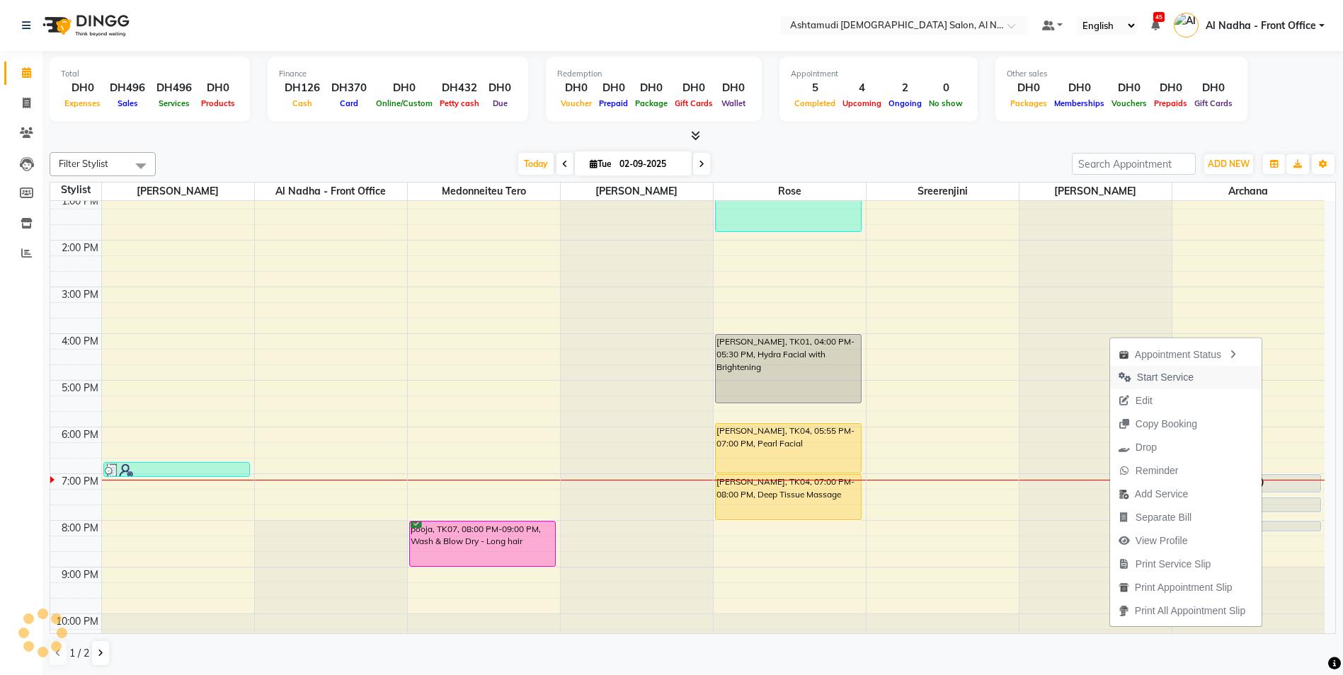
click at [1159, 381] on span "Start Service" at bounding box center [1165, 377] width 57 height 15
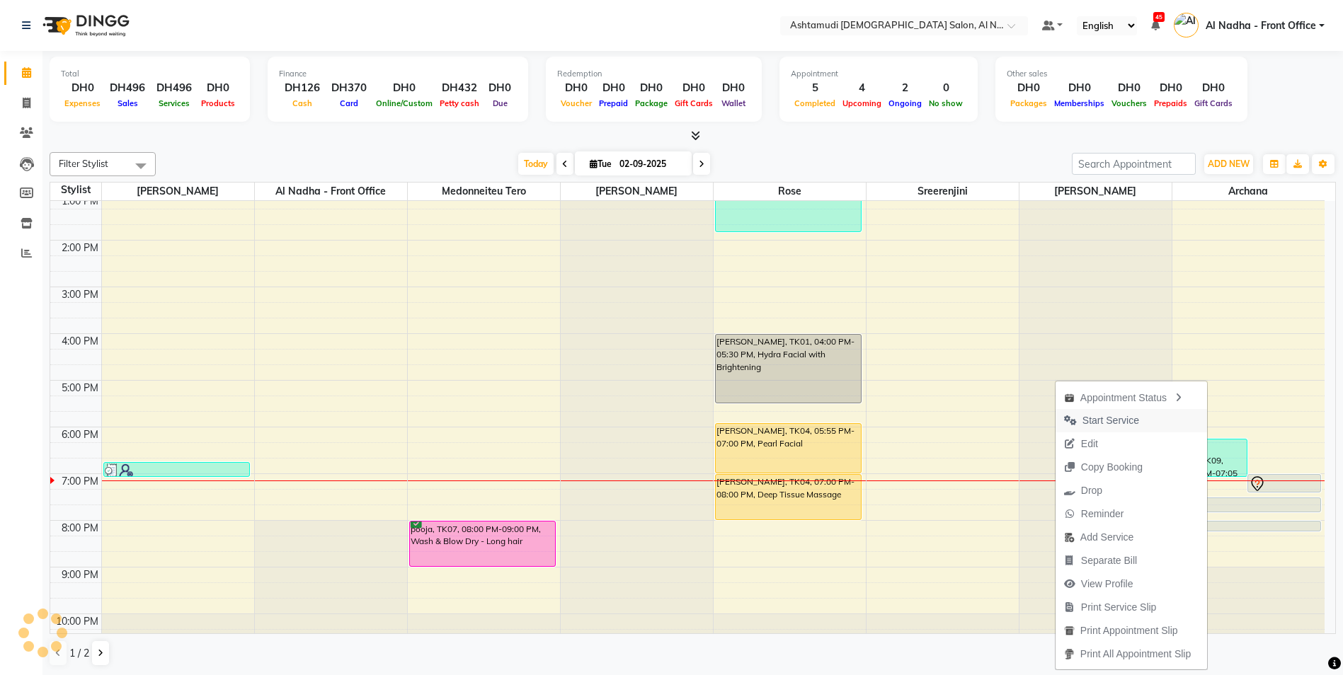
click at [1144, 424] on button "Start Service" at bounding box center [1130, 420] width 151 height 23
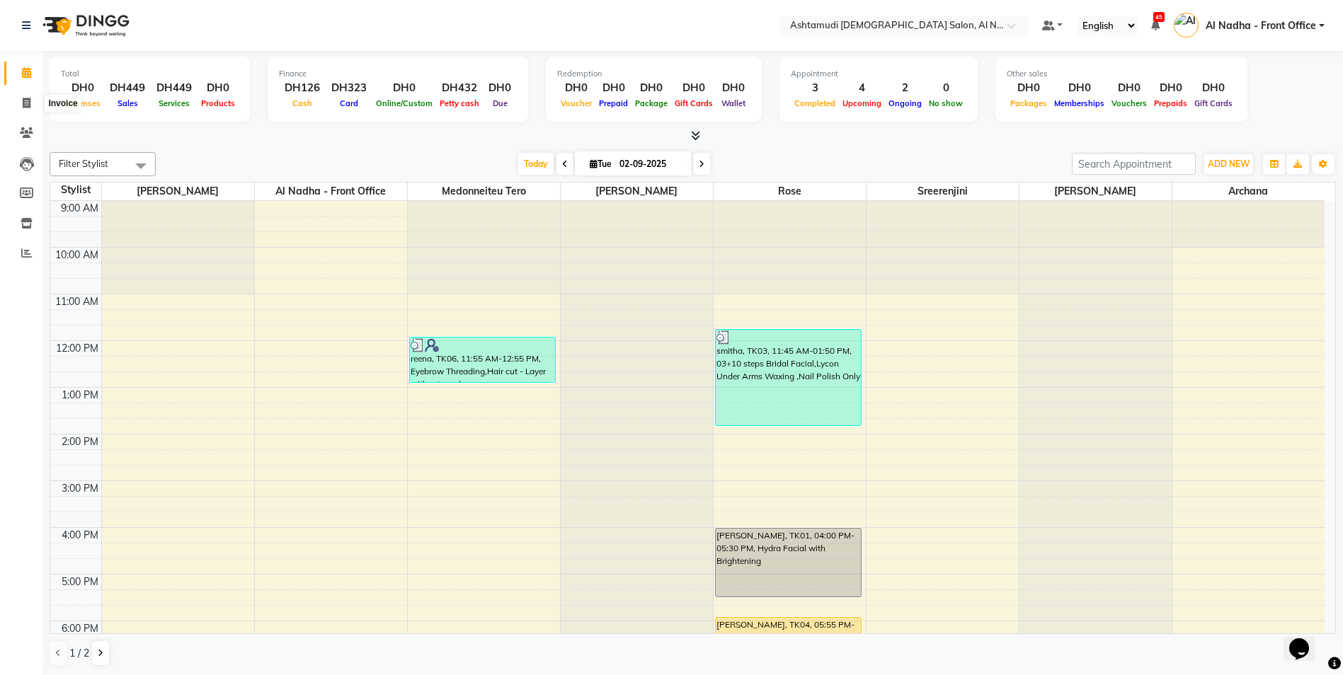
click at [23, 104] on icon at bounding box center [27, 103] width 8 height 11
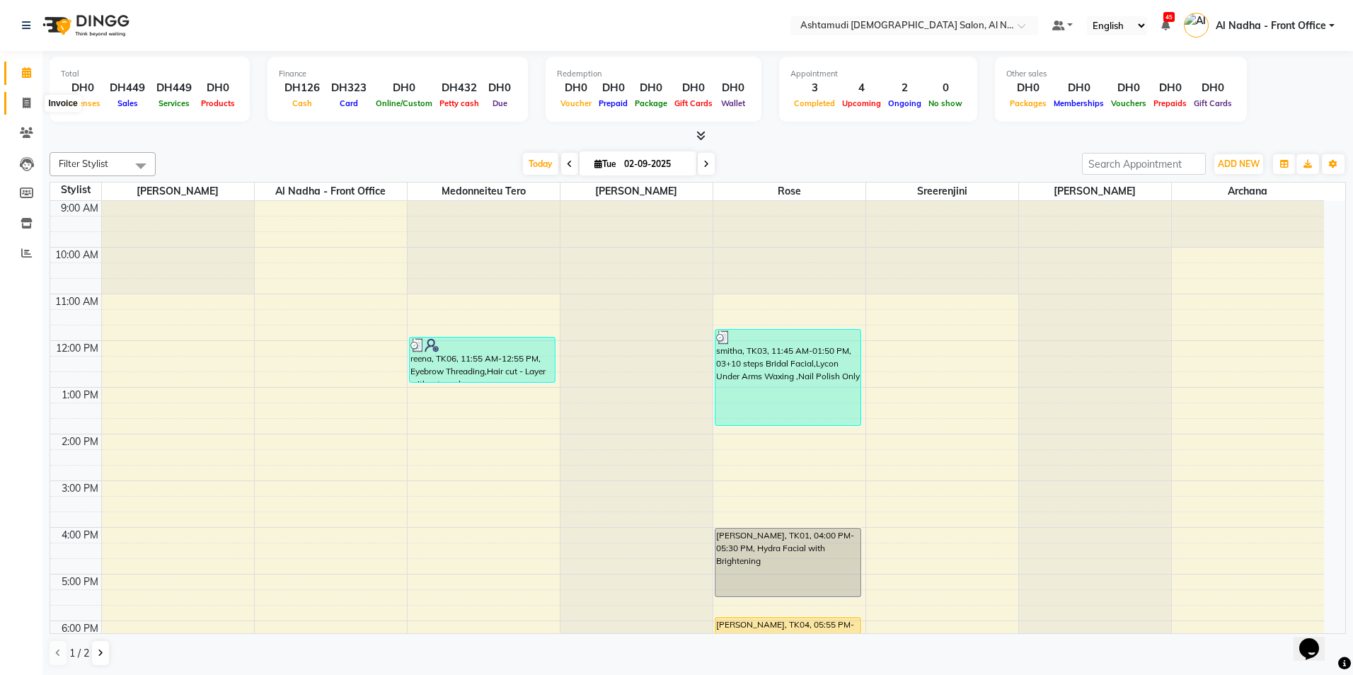
select select "7088"
select select "service"
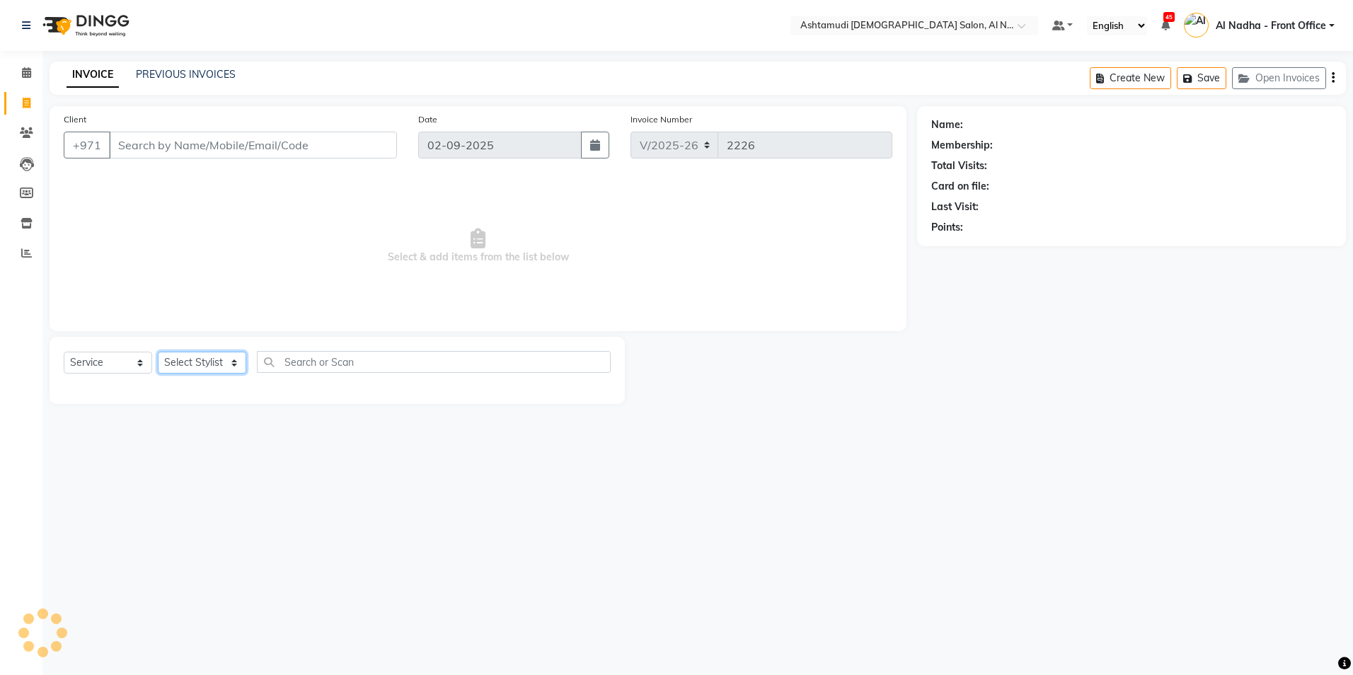
click at [197, 359] on select "Select Stylist" at bounding box center [202, 363] width 88 height 22
select select "88905"
click at [158, 352] on select "Select Stylist Al Nadha - Front Office Archana Medonneiteu Tero [PERSON_NAME] […" at bounding box center [214, 363] width 112 height 22
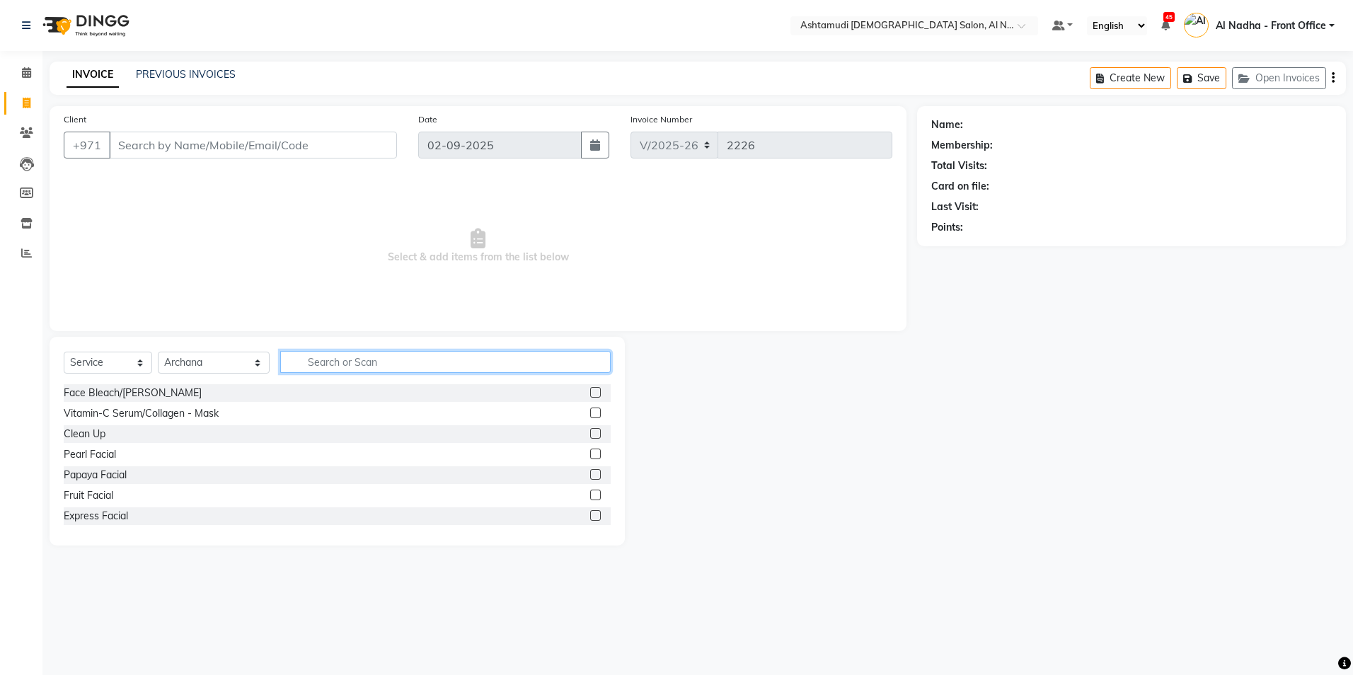
click at [323, 362] on input "text" at bounding box center [445, 362] width 330 height 22
type input "eyebr"
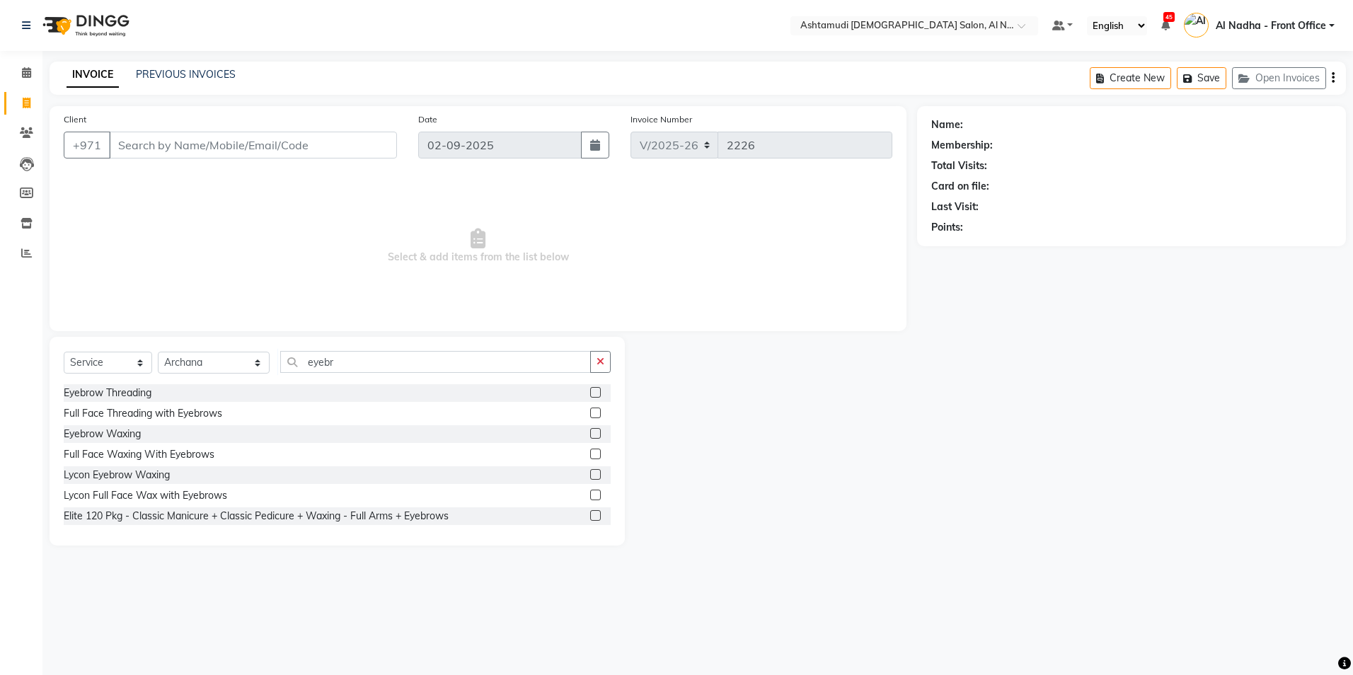
click at [590, 393] on label at bounding box center [595, 392] width 11 height 11
click at [590, 393] on input "checkbox" at bounding box center [594, 393] width 9 height 9
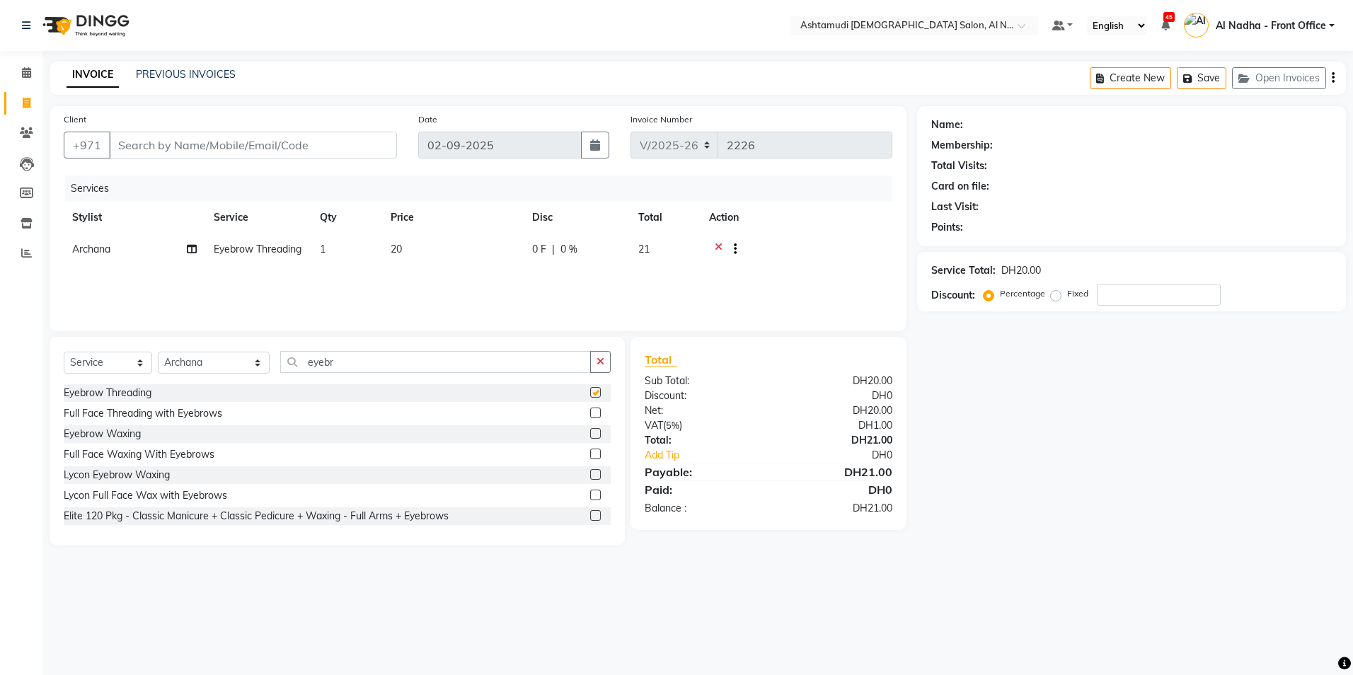
checkbox input "false"
click at [323, 368] on input "eyebr" at bounding box center [435, 362] width 310 height 22
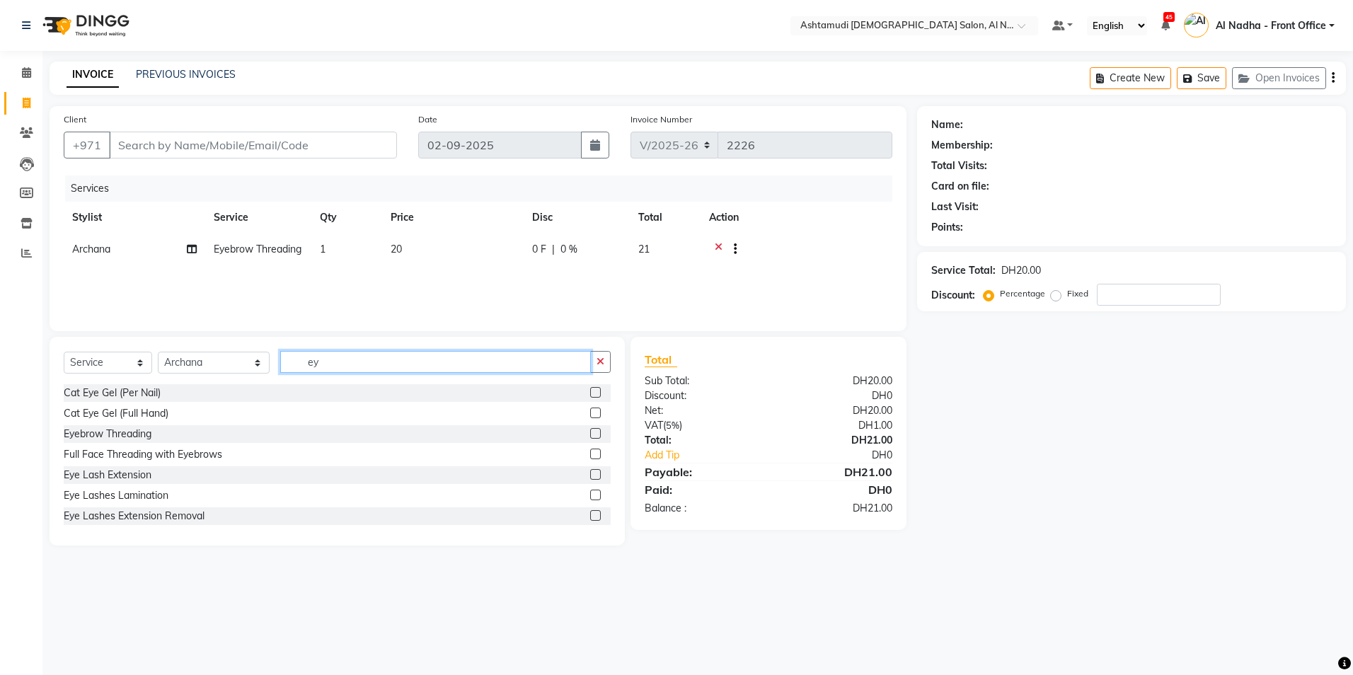
type input "e"
type input "upper"
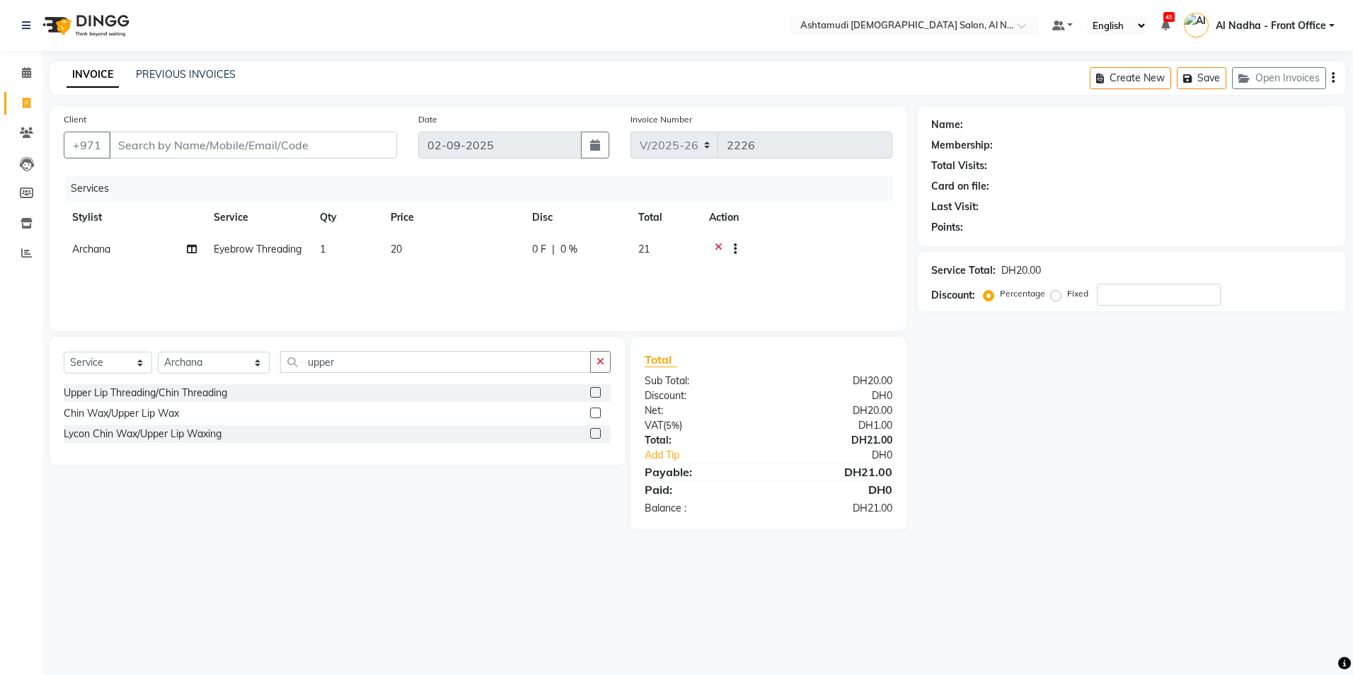
click at [599, 394] on label at bounding box center [595, 392] width 11 height 11
click at [599, 394] on input "checkbox" at bounding box center [594, 393] width 9 height 9
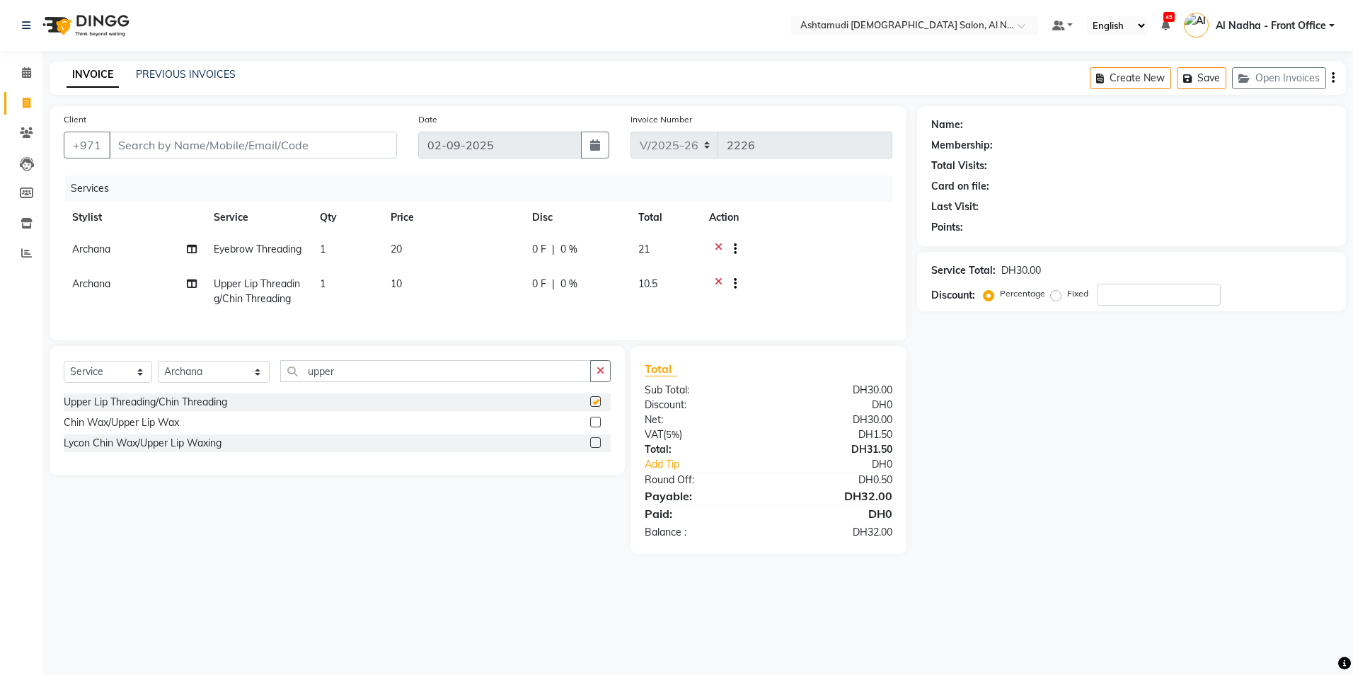
checkbox input "false"
click at [335, 382] on input "upper" at bounding box center [435, 371] width 310 height 22
type input "upp"
click at [592, 407] on label at bounding box center [595, 401] width 11 height 11
click at [592, 407] on input "checkbox" at bounding box center [594, 402] width 9 height 9
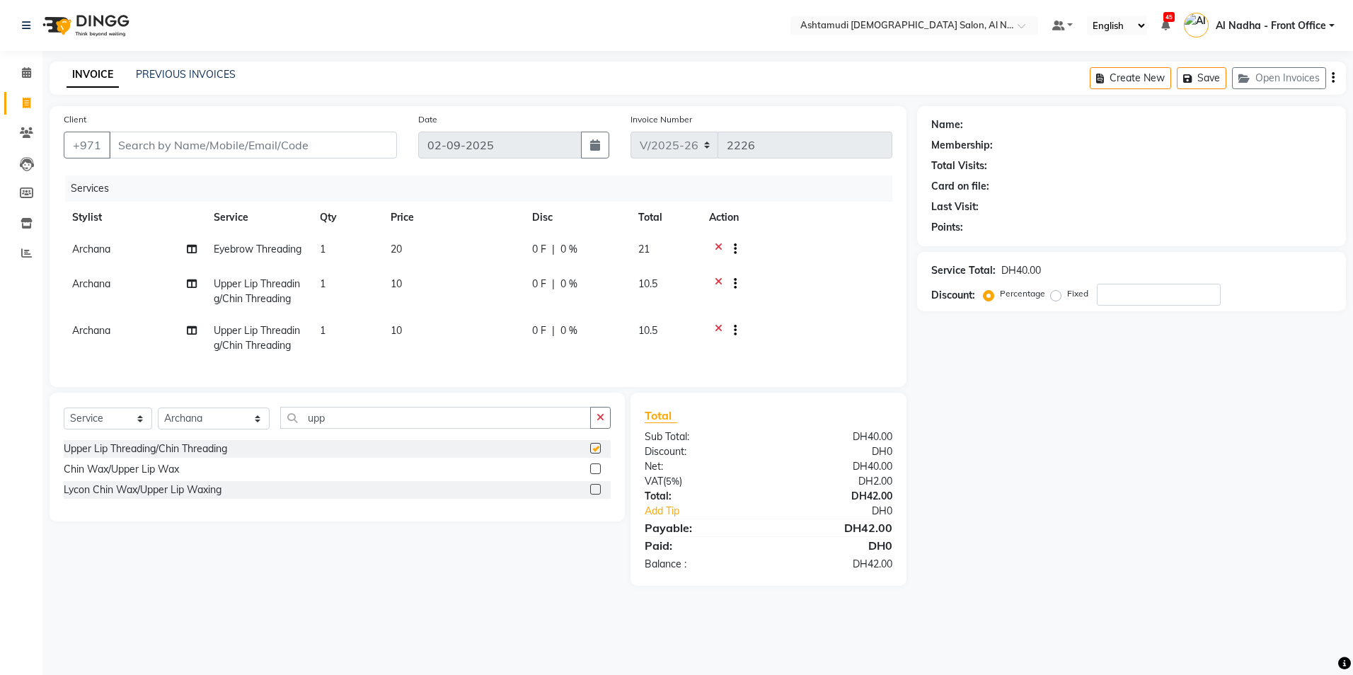
checkbox input "false"
click at [141, 142] on input "Client" at bounding box center [253, 145] width 288 height 27
type input "s"
type input "0"
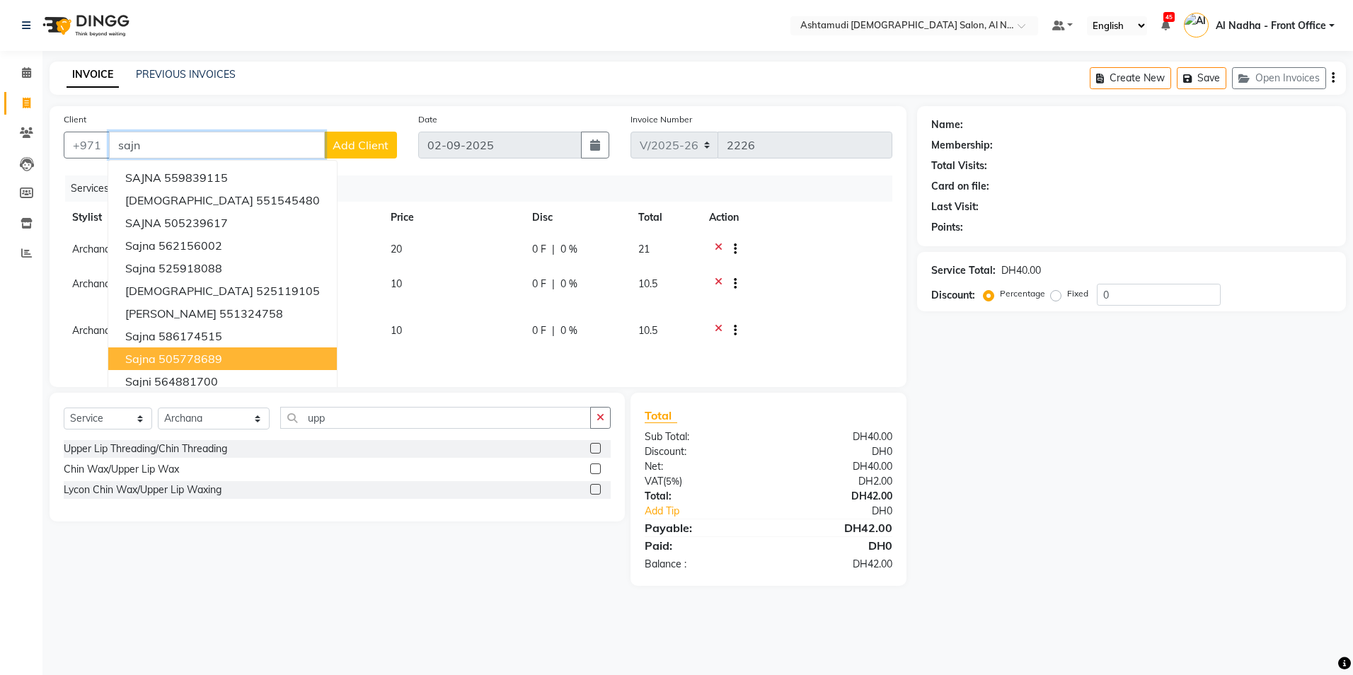
click at [223, 357] on button "sajna 505778689" at bounding box center [222, 359] width 229 height 23
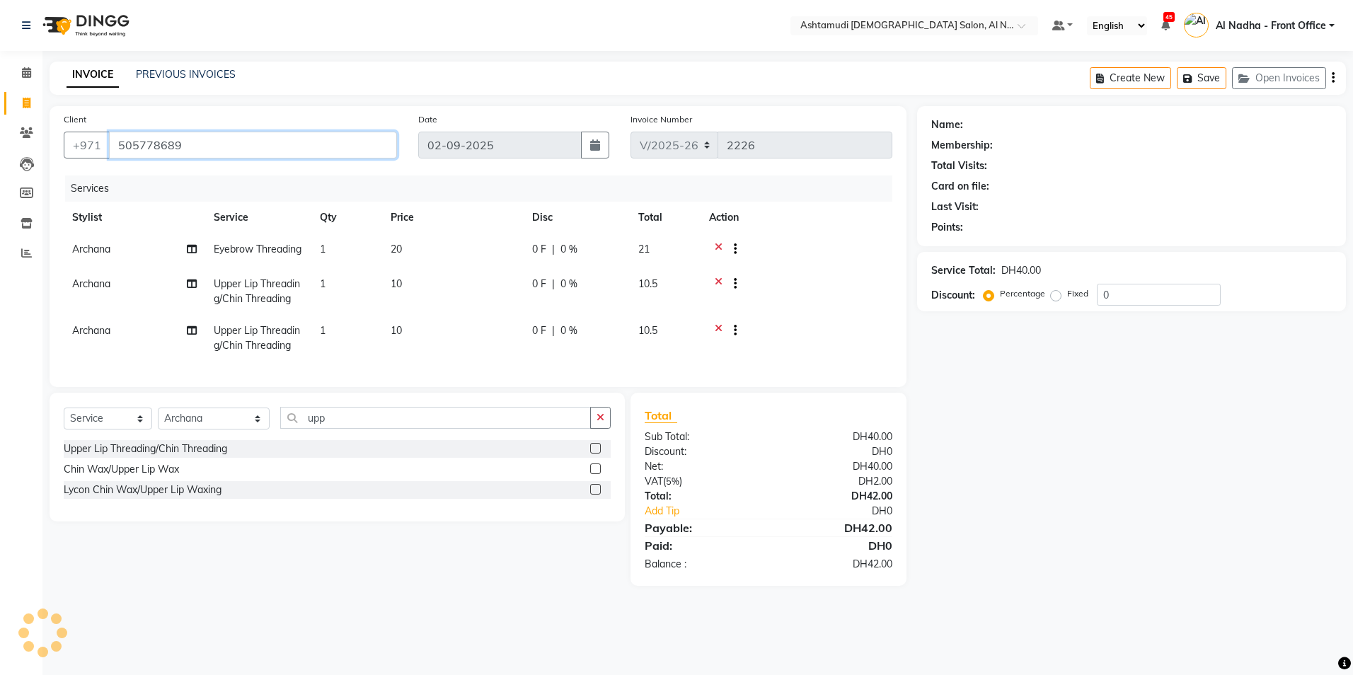
type input "505778689"
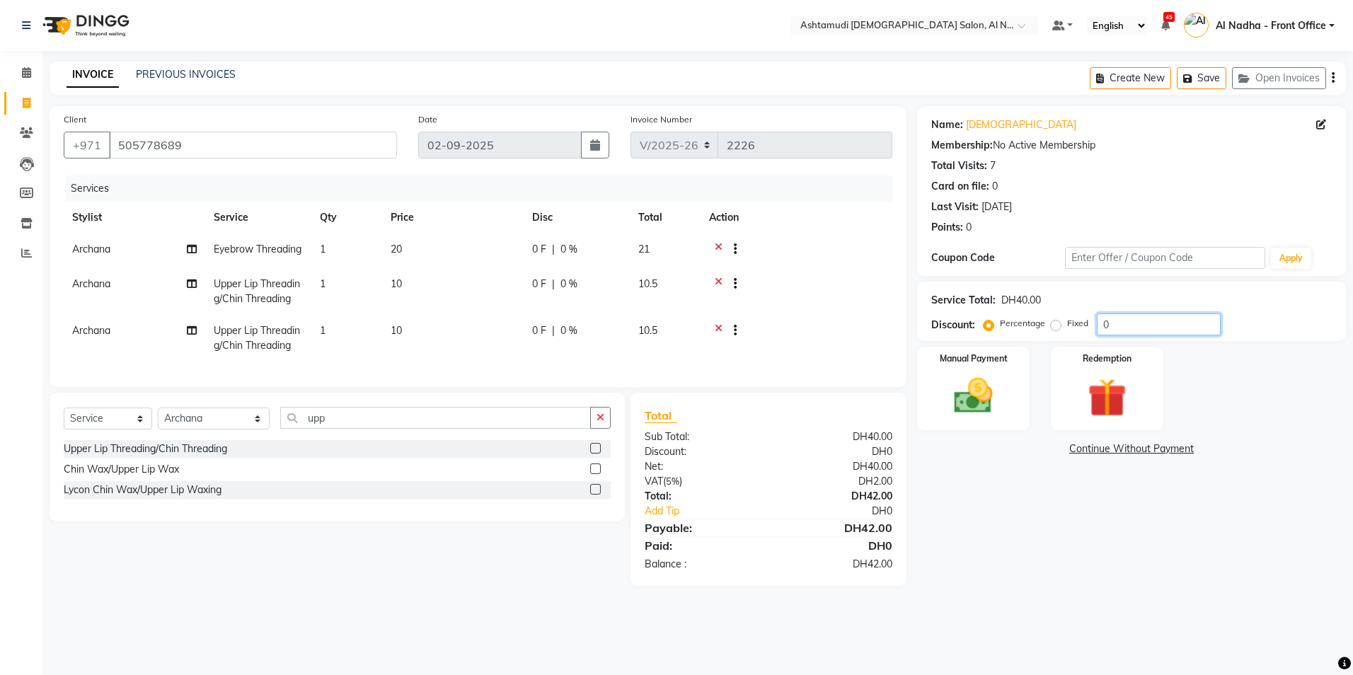
click at [1134, 316] on input "0" at bounding box center [1159, 325] width 124 height 22
type input "025"
click at [985, 386] on img at bounding box center [974, 396] width 66 height 47
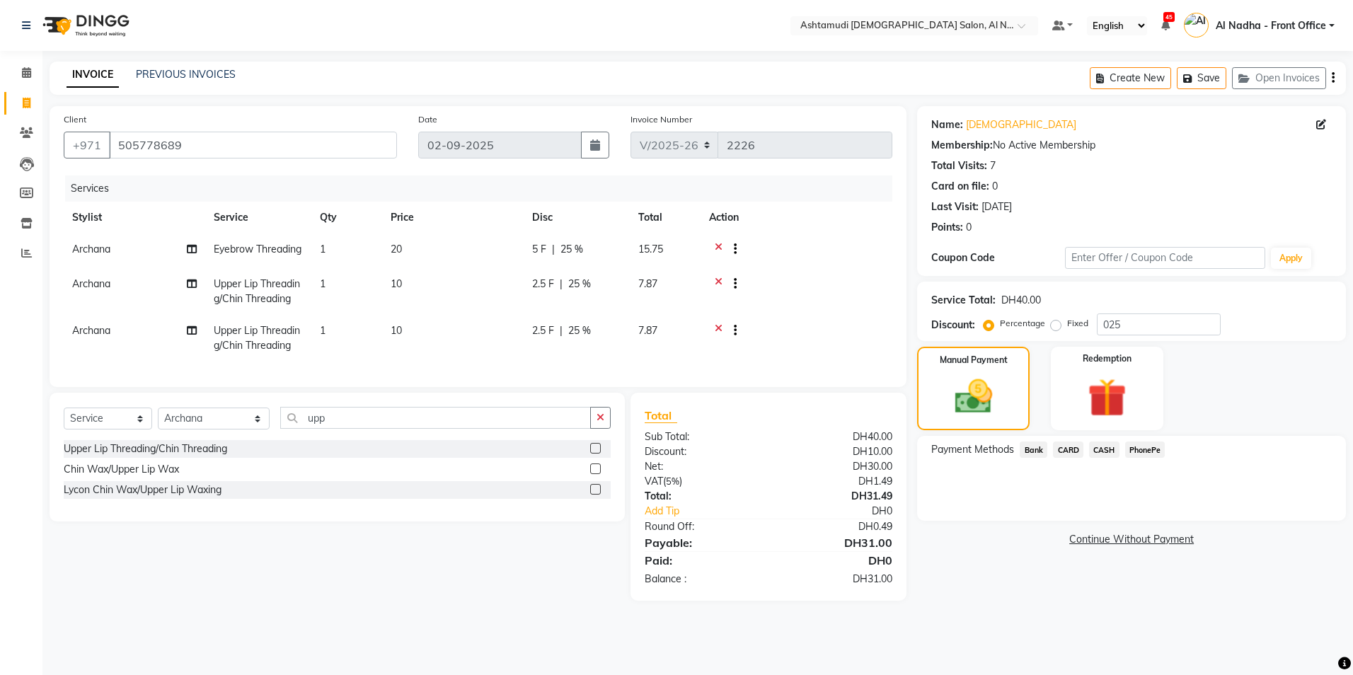
click at [1077, 448] on span "CARD" at bounding box center [1068, 450] width 30 height 16
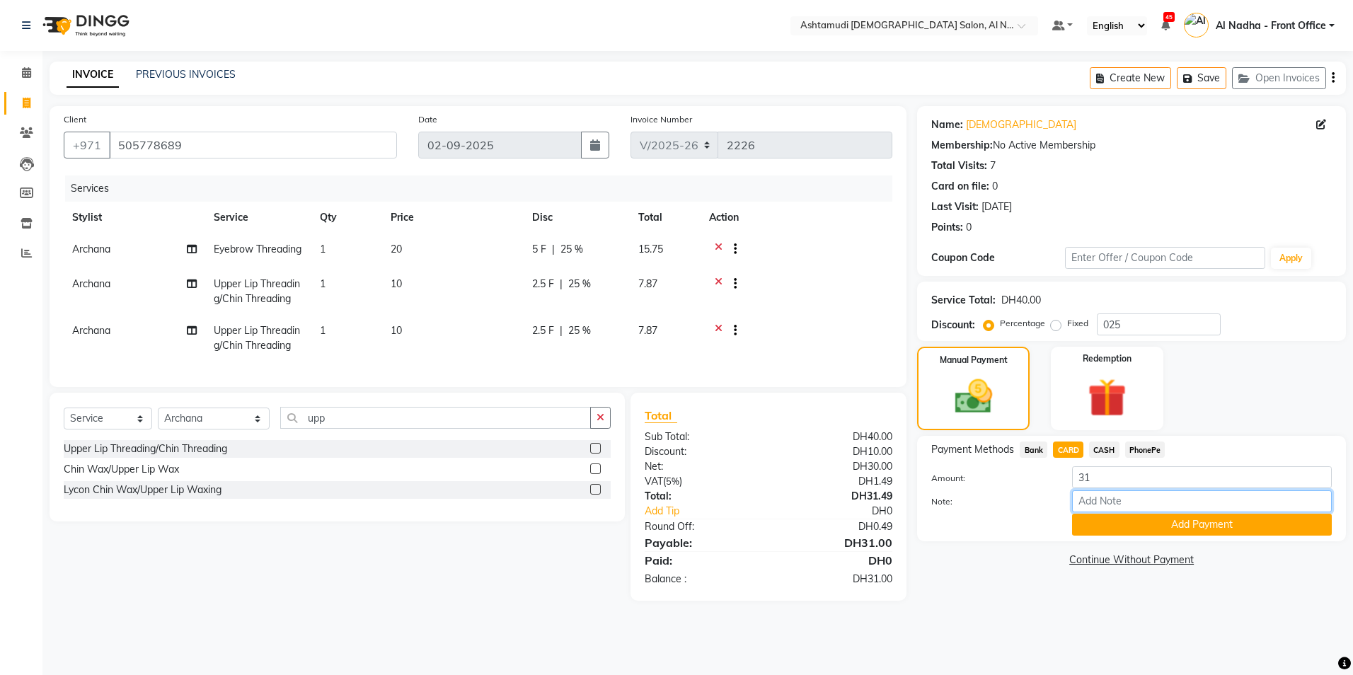
click at [1096, 500] on input "Note:" at bounding box center [1202, 501] width 260 height 22
type input "sreerenjini"
click at [1139, 520] on button "Add Payment" at bounding box center [1202, 525] width 260 height 22
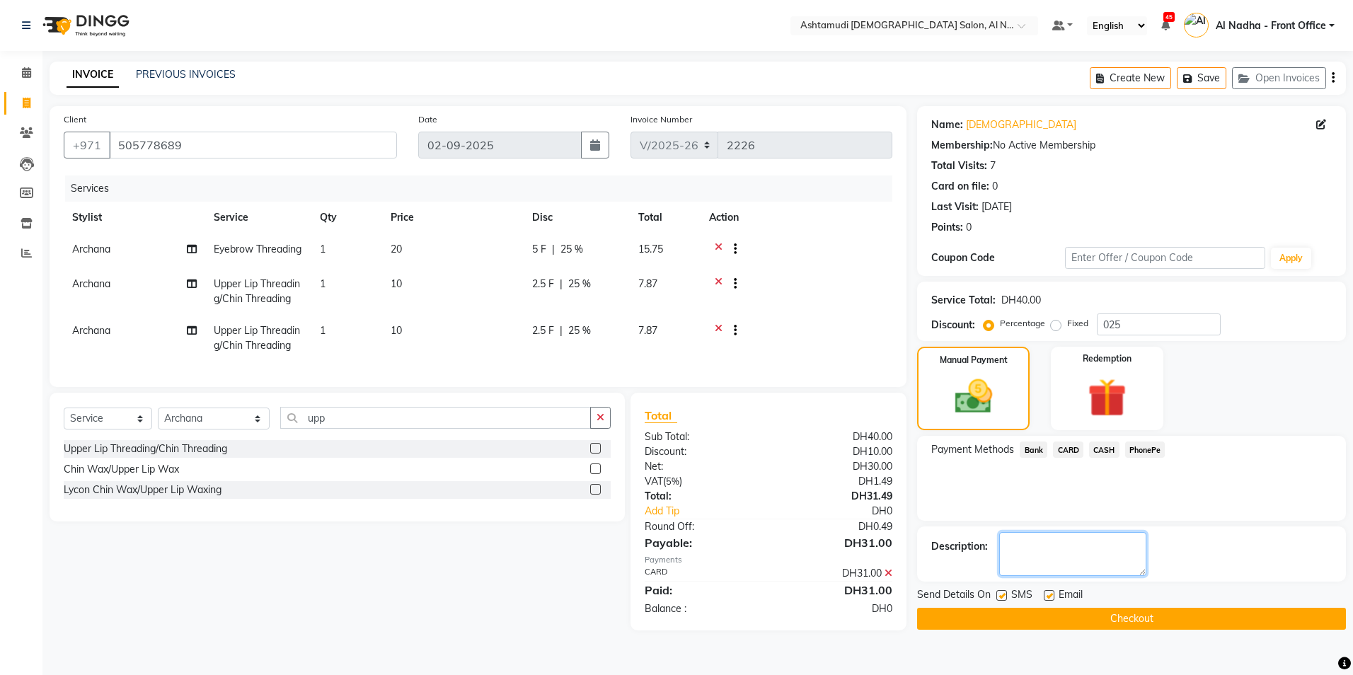
click at [1094, 574] on textarea at bounding box center [1072, 554] width 147 height 44
type textarea "1164"
click at [1038, 615] on button "Checkout" at bounding box center [1131, 619] width 429 height 22
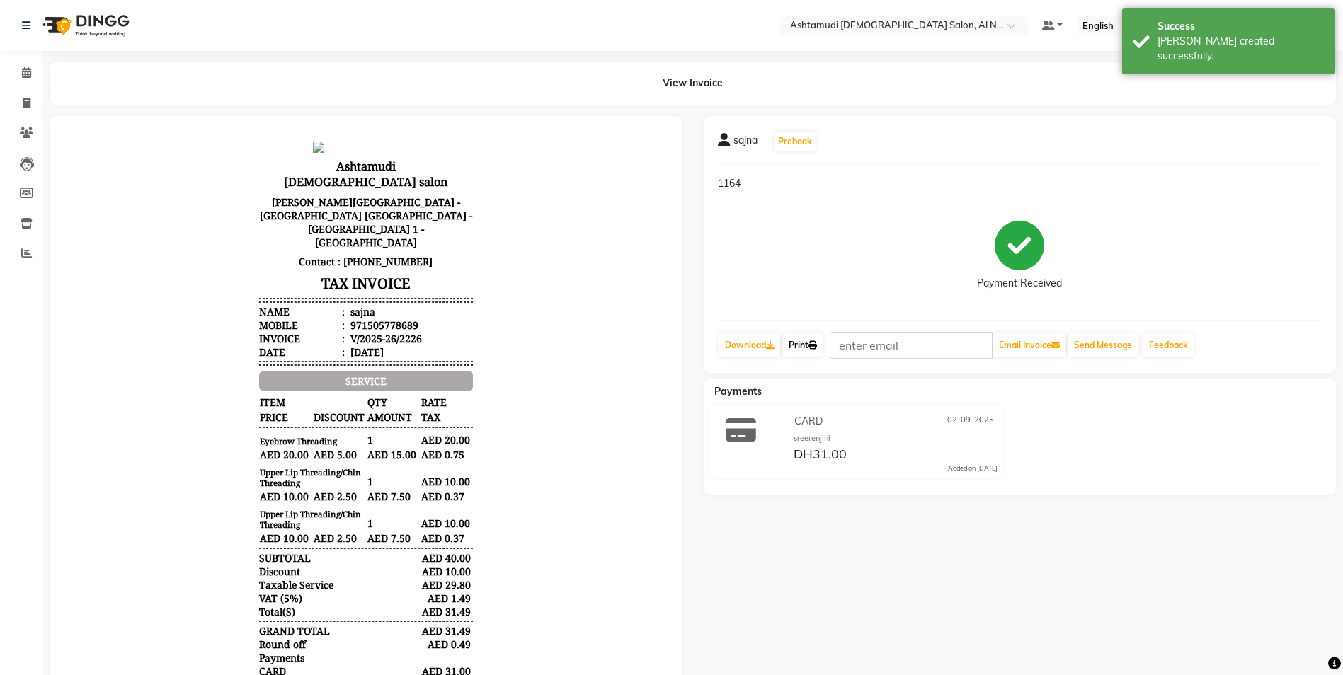
click at [793, 343] on link "Print" at bounding box center [803, 345] width 40 height 24
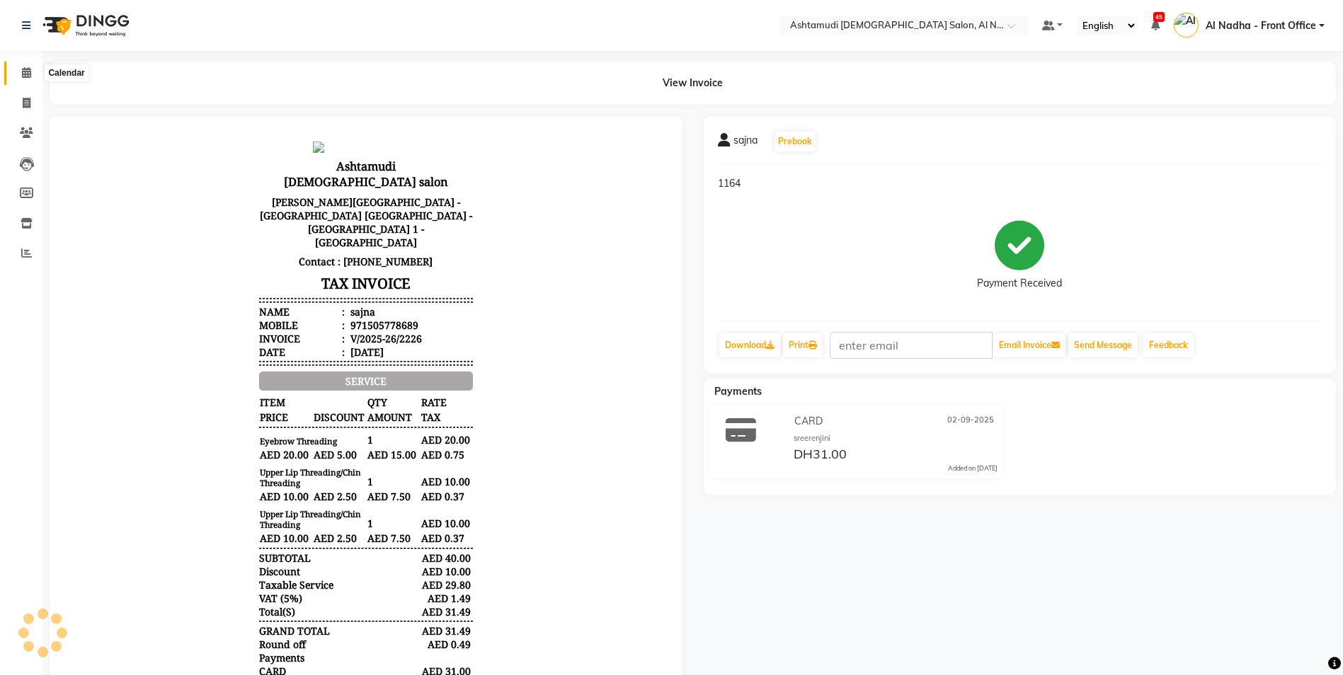
click at [28, 76] on icon at bounding box center [26, 72] width 9 height 11
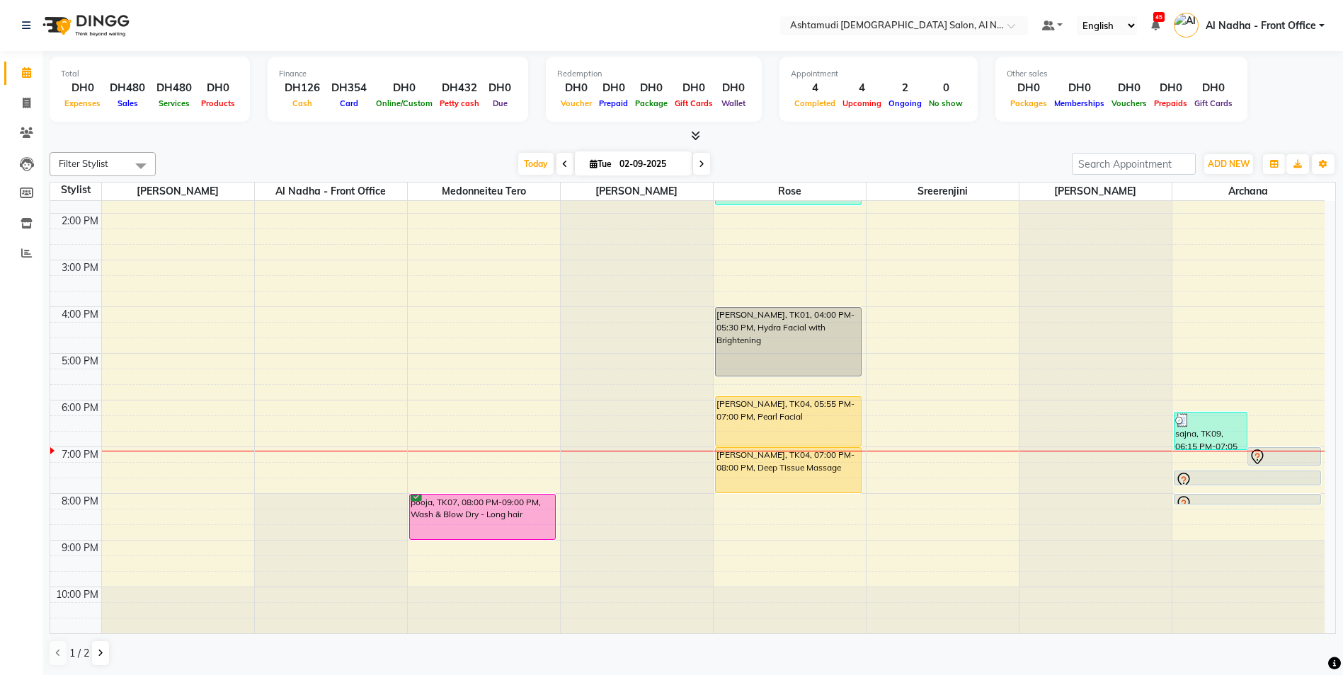
scroll to position [150, 0]
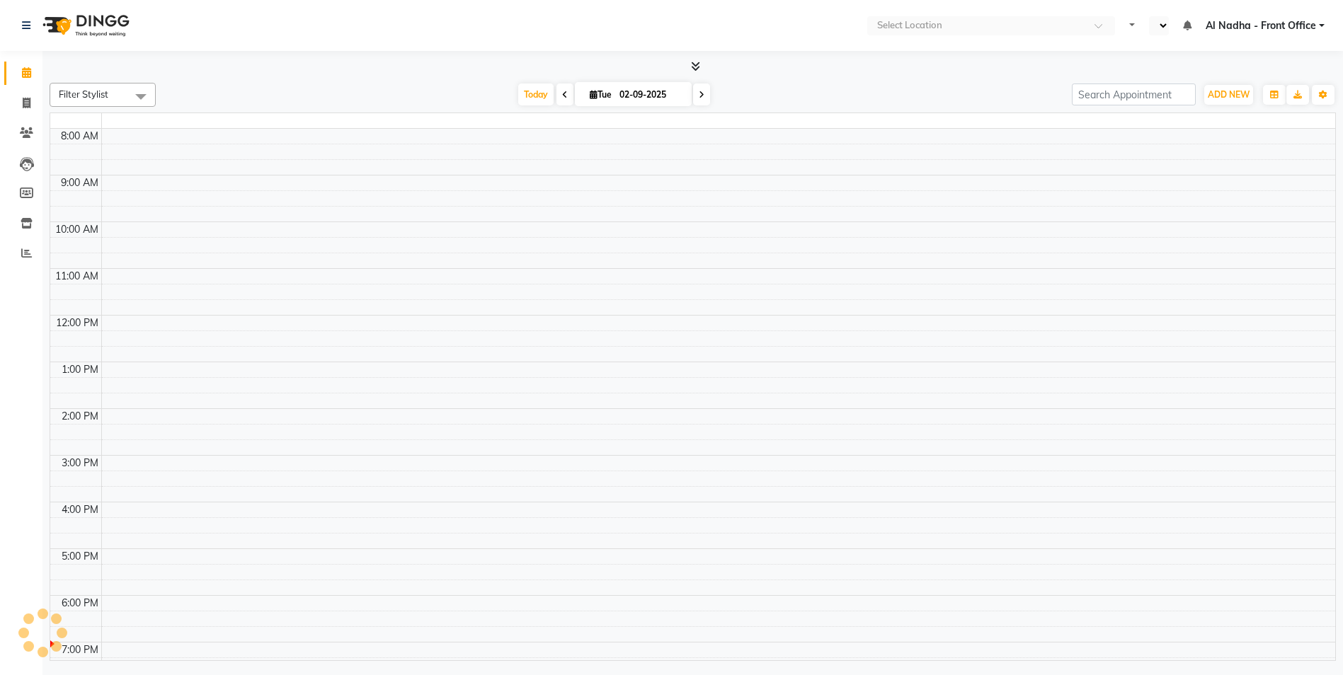
select select "en"
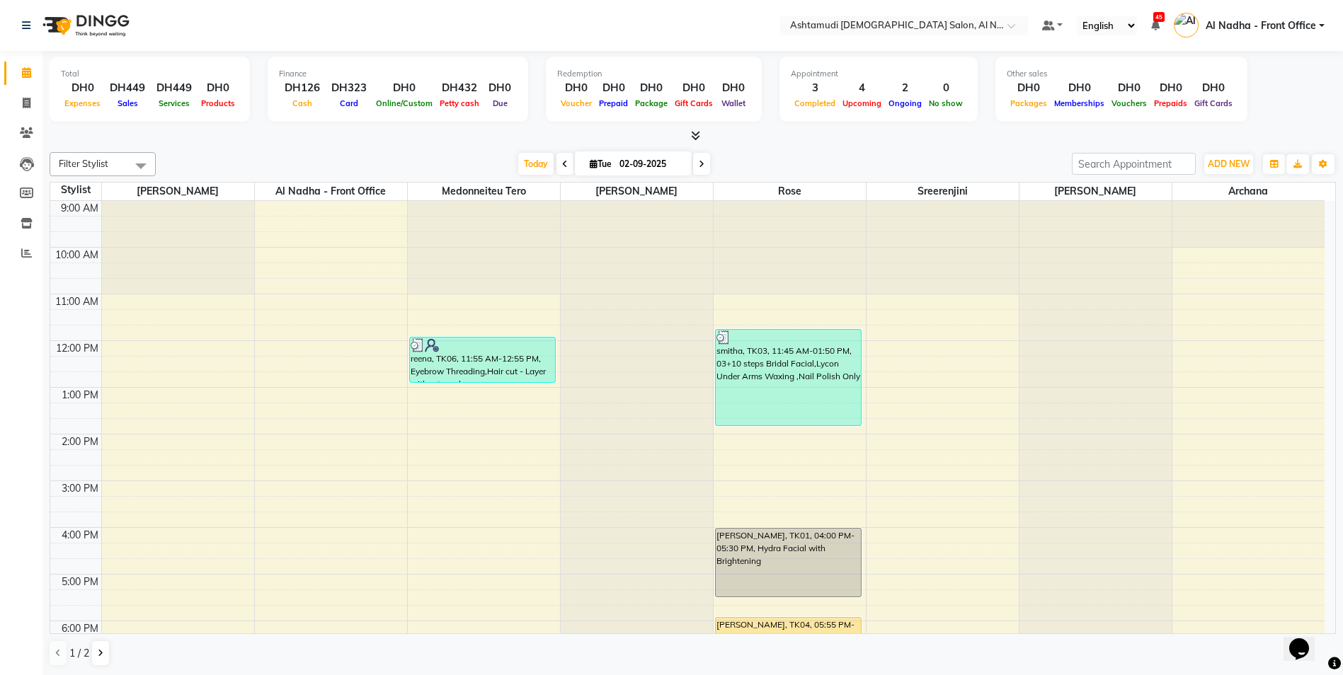
scroll to position [212, 0]
